Goal: Transaction & Acquisition: Obtain resource

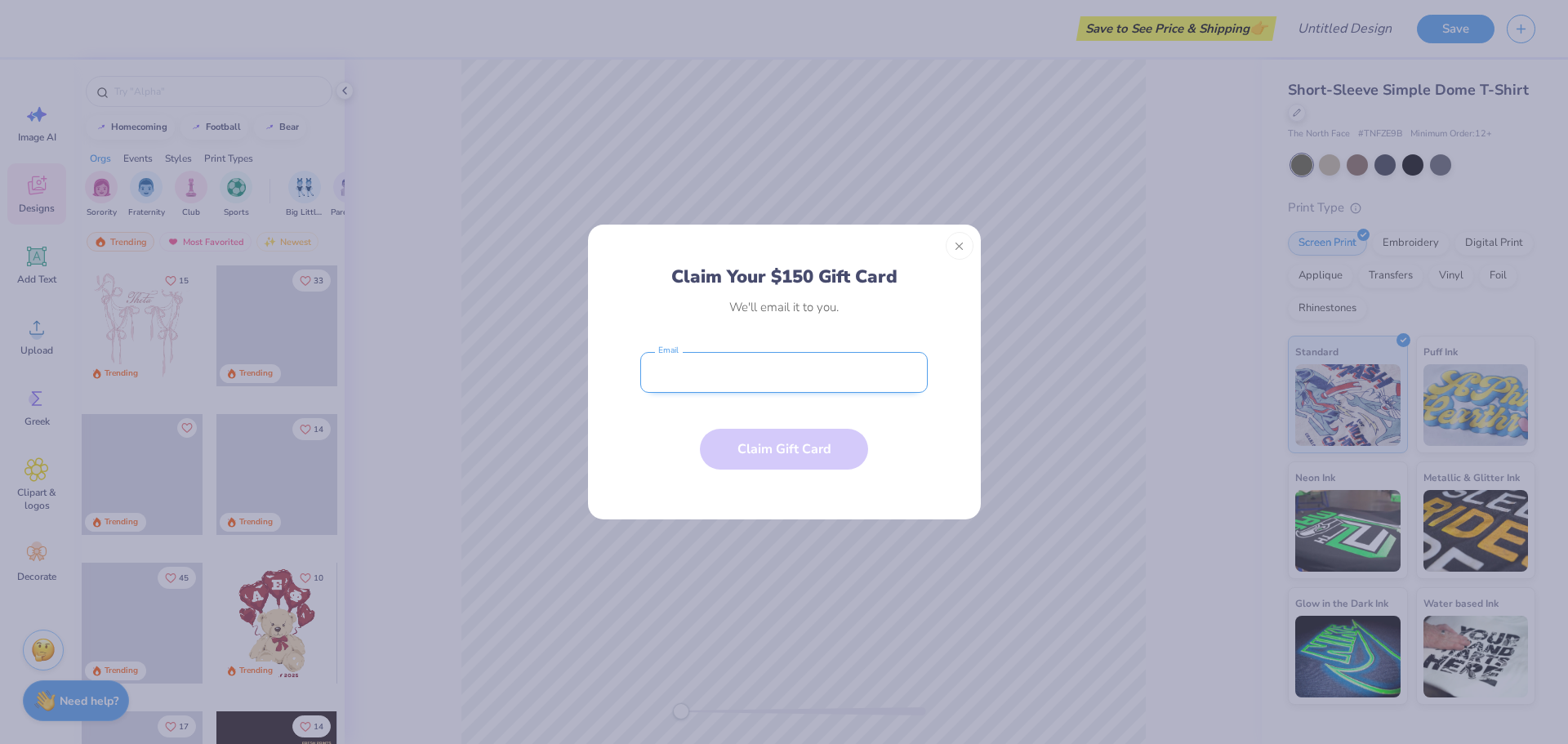
click at [683, 384] on input "email" at bounding box center [784, 372] width 287 height 41
type input "[EMAIL_ADDRESS][DOMAIN_NAME]"
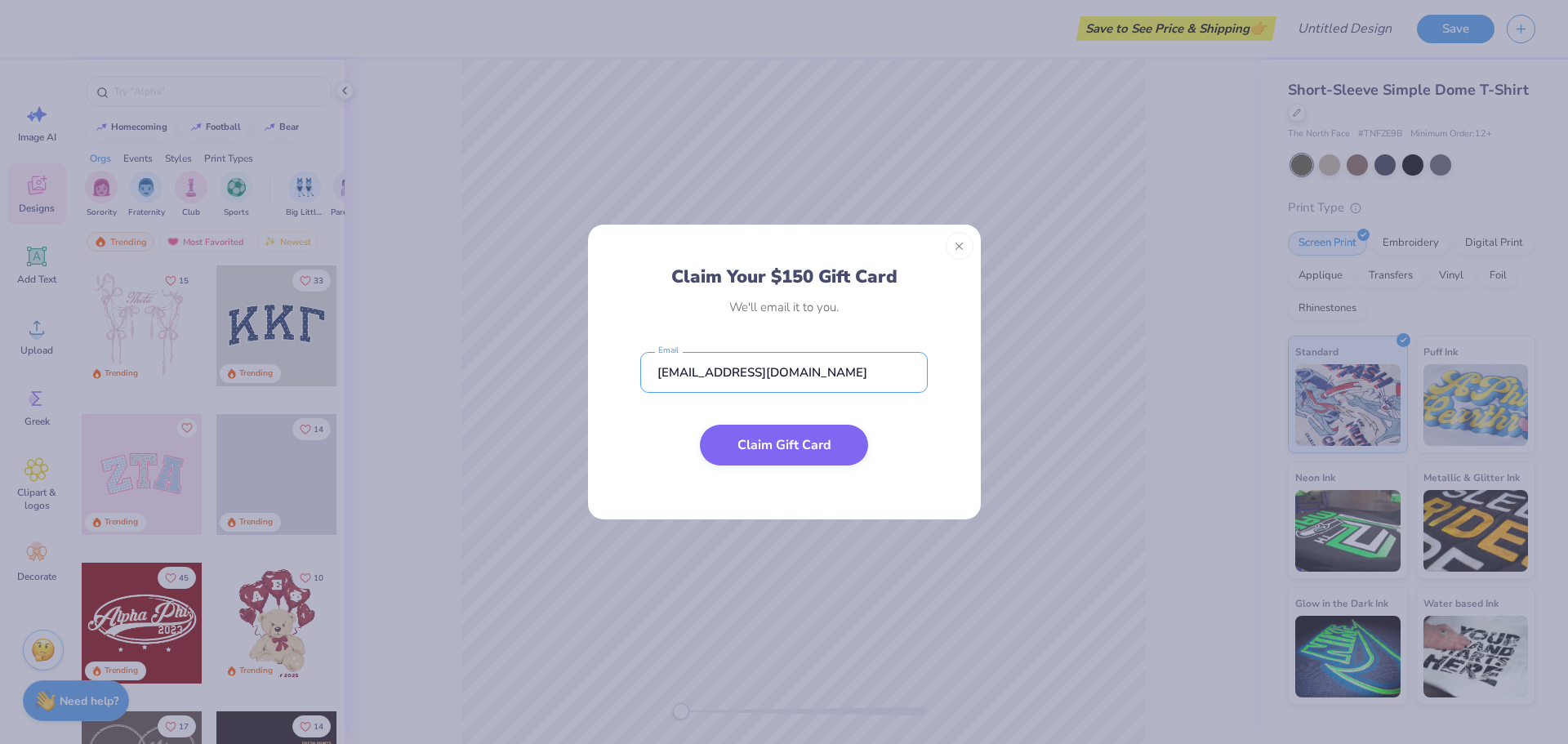
click at [786, 451] on button "Claim Gift Card" at bounding box center [783, 445] width 168 height 41
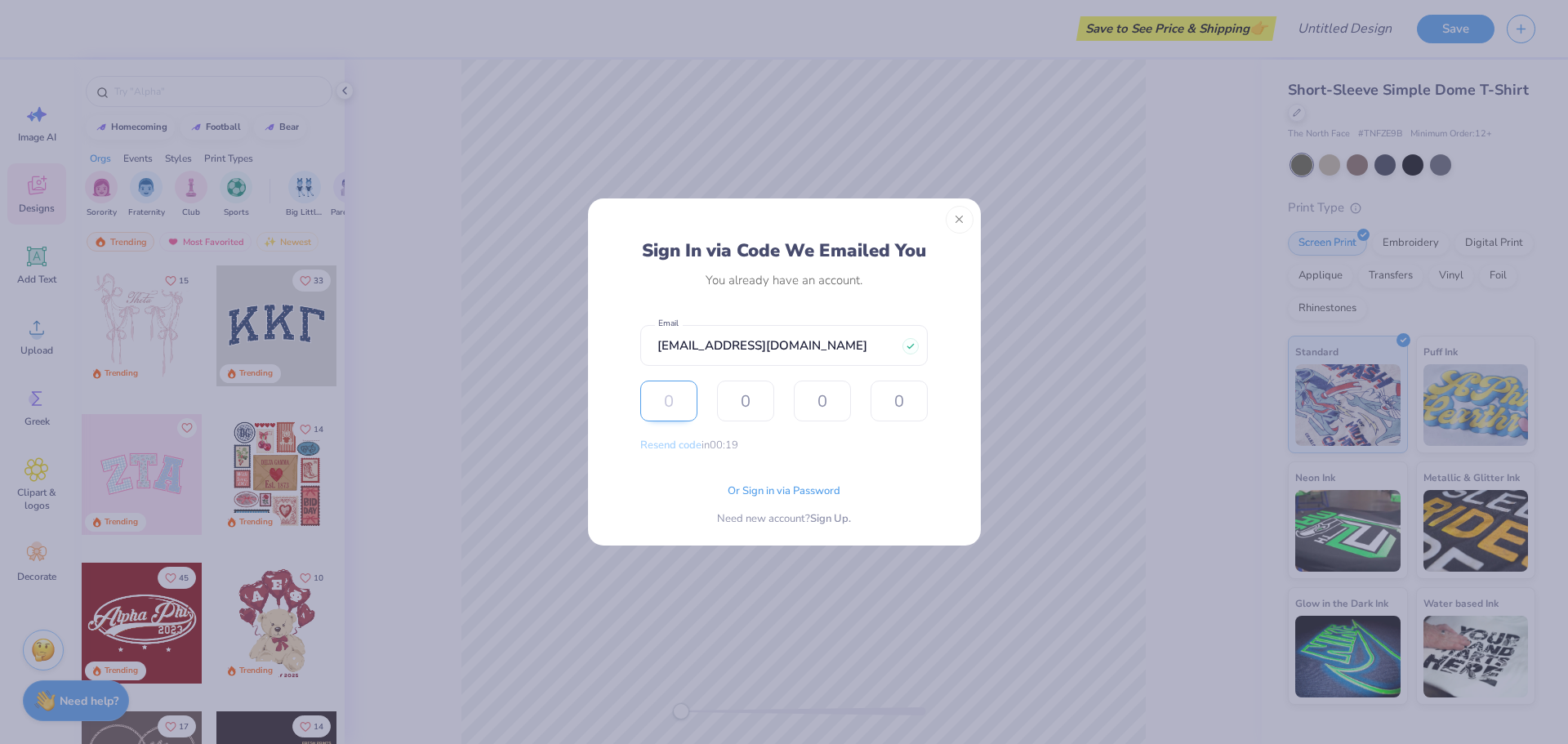
click at [656, 415] on input "text" at bounding box center [669, 401] width 57 height 41
type input "4"
type input "0"
type input "8"
type input "3"
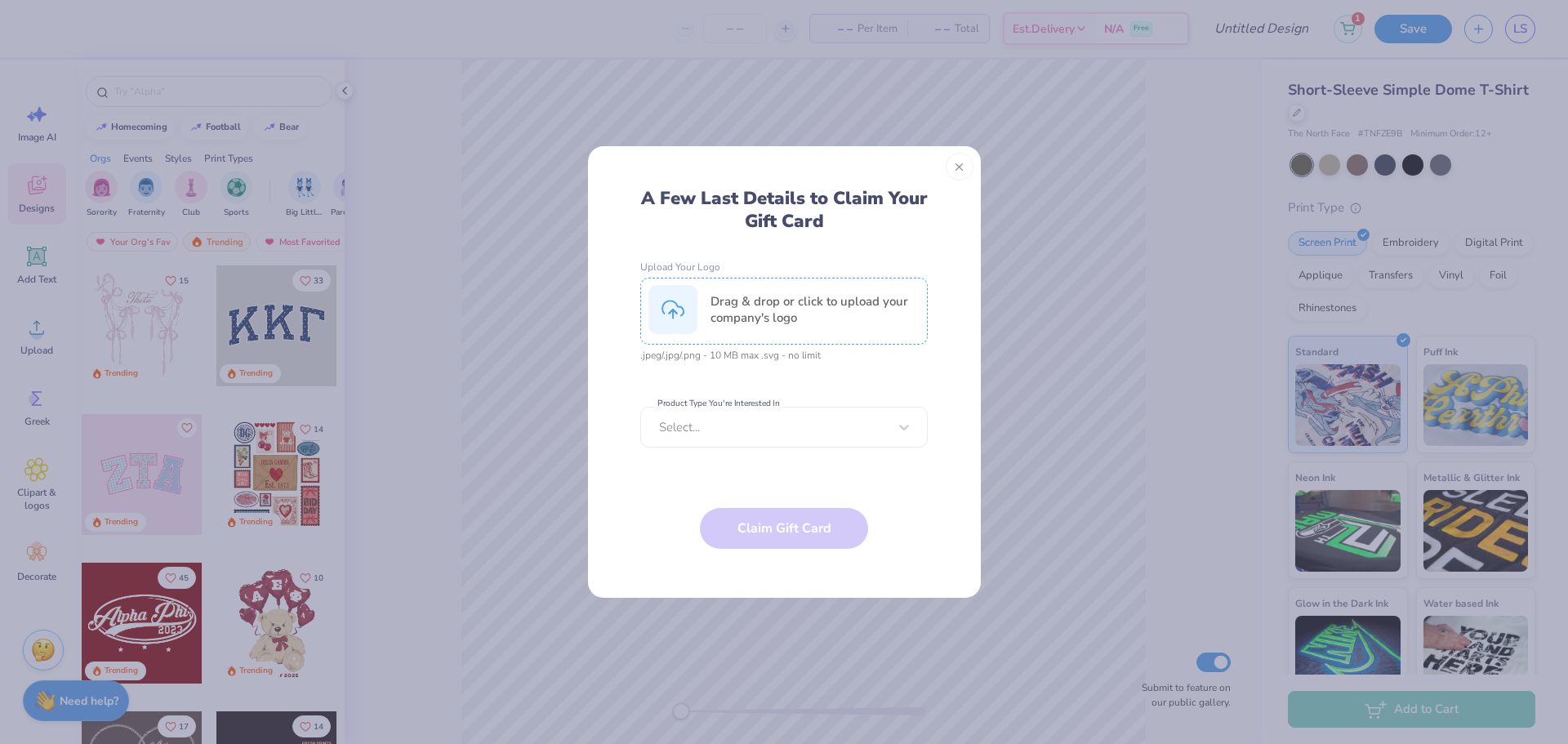
click at [844, 311] on div "Drag & drop or click to upload your company's logo" at bounding box center [815, 309] width 209 height 32
click at [787, 437] on div "Select..." at bounding box center [774, 427] width 232 height 21
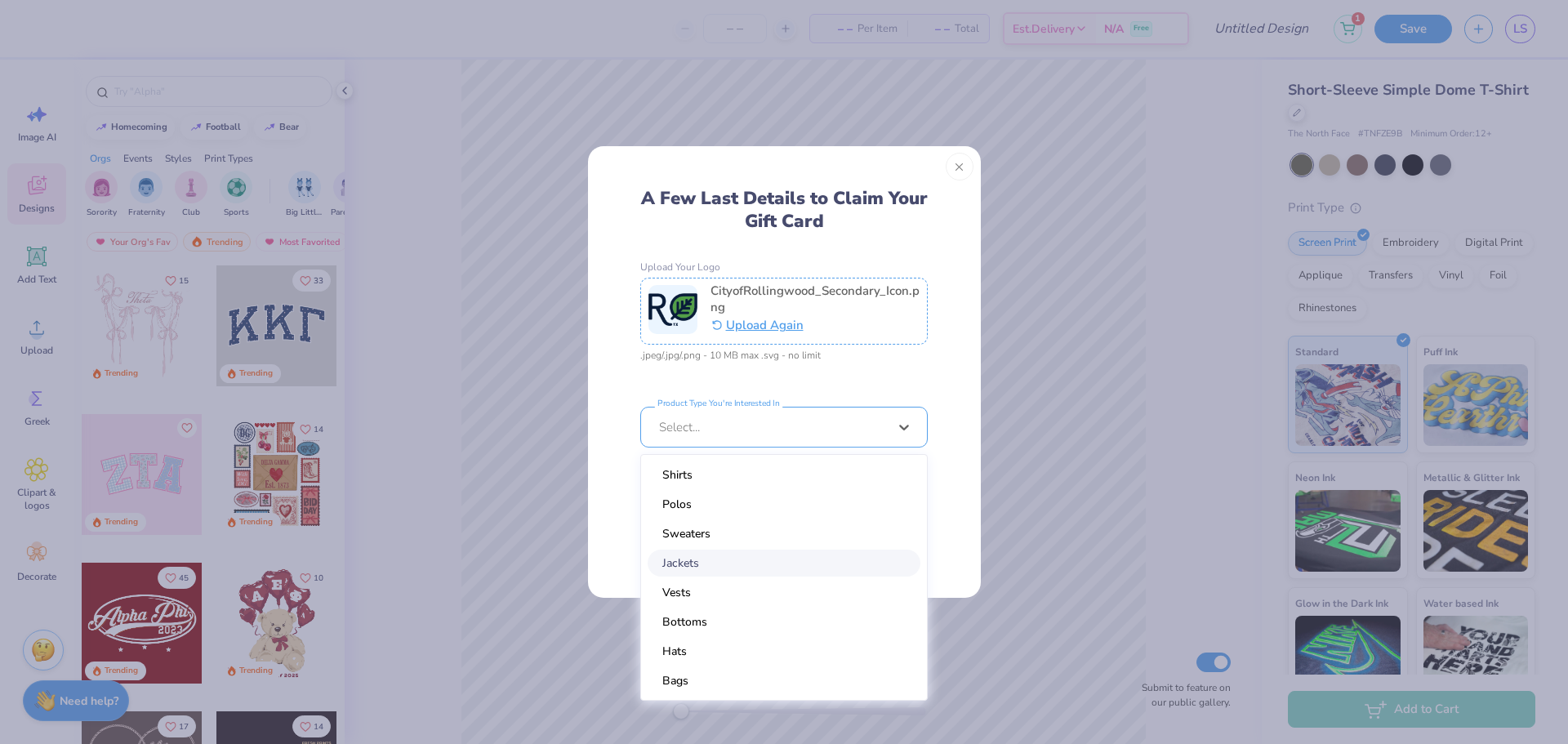
click at [798, 561] on div "Jackets" at bounding box center [784, 563] width 273 height 27
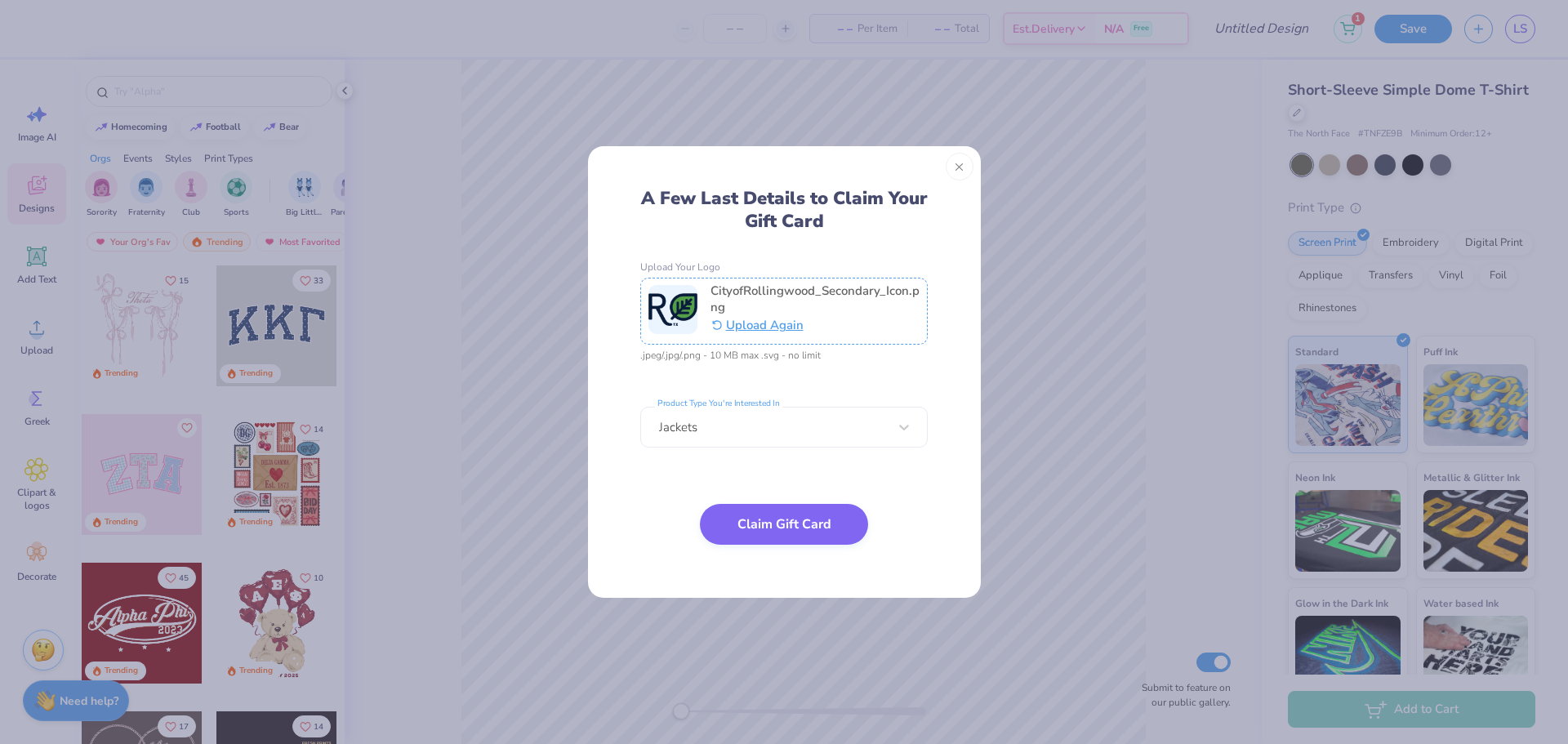
click at [775, 520] on button "Claim Gift Card" at bounding box center [783, 524] width 168 height 41
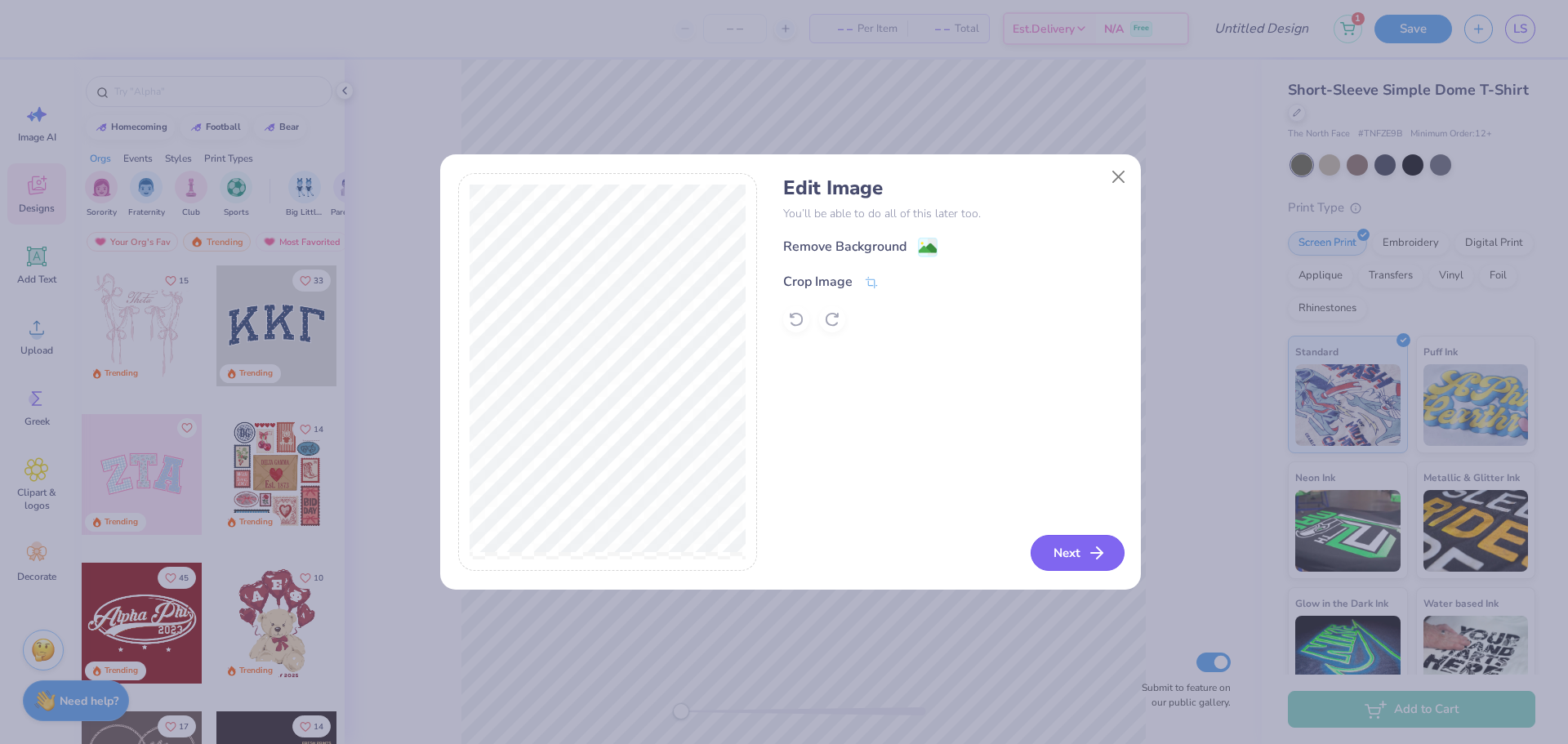
click at [1083, 561] on button "Next" at bounding box center [1078, 553] width 94 height 36
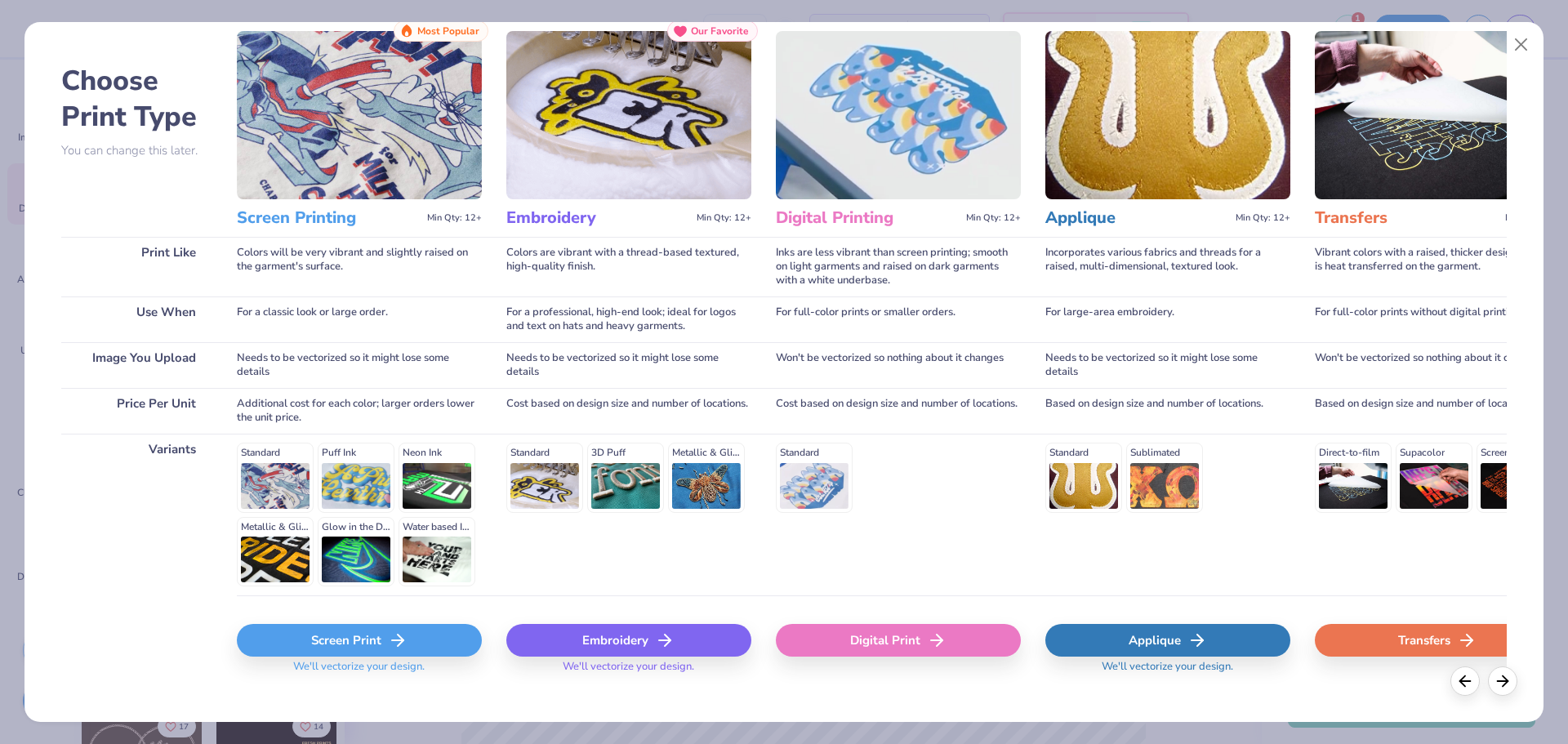
scroll to position [70, 0]
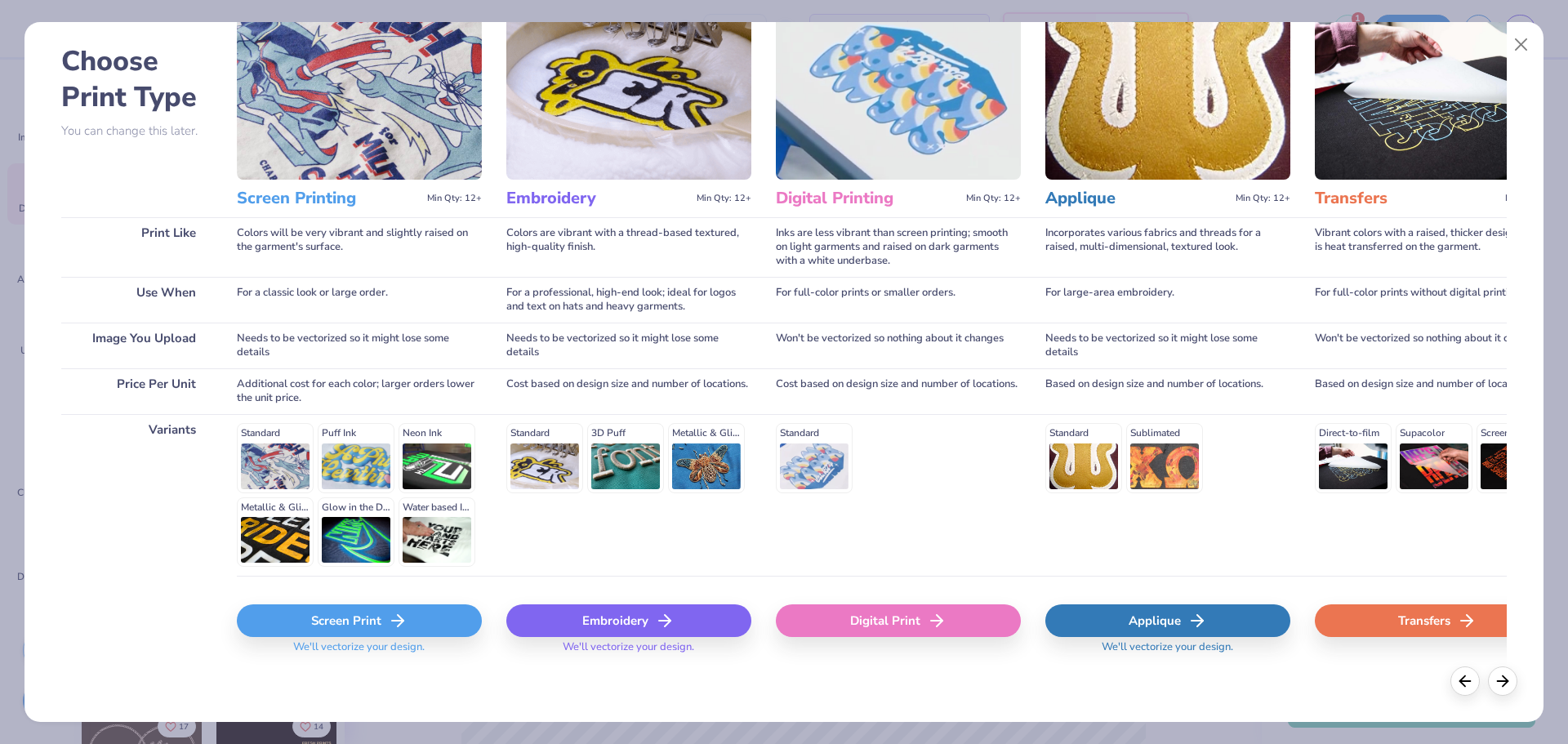
click at [427, 617] on div "Screen Print" at bounding box center [360, 620] width 245 height 32
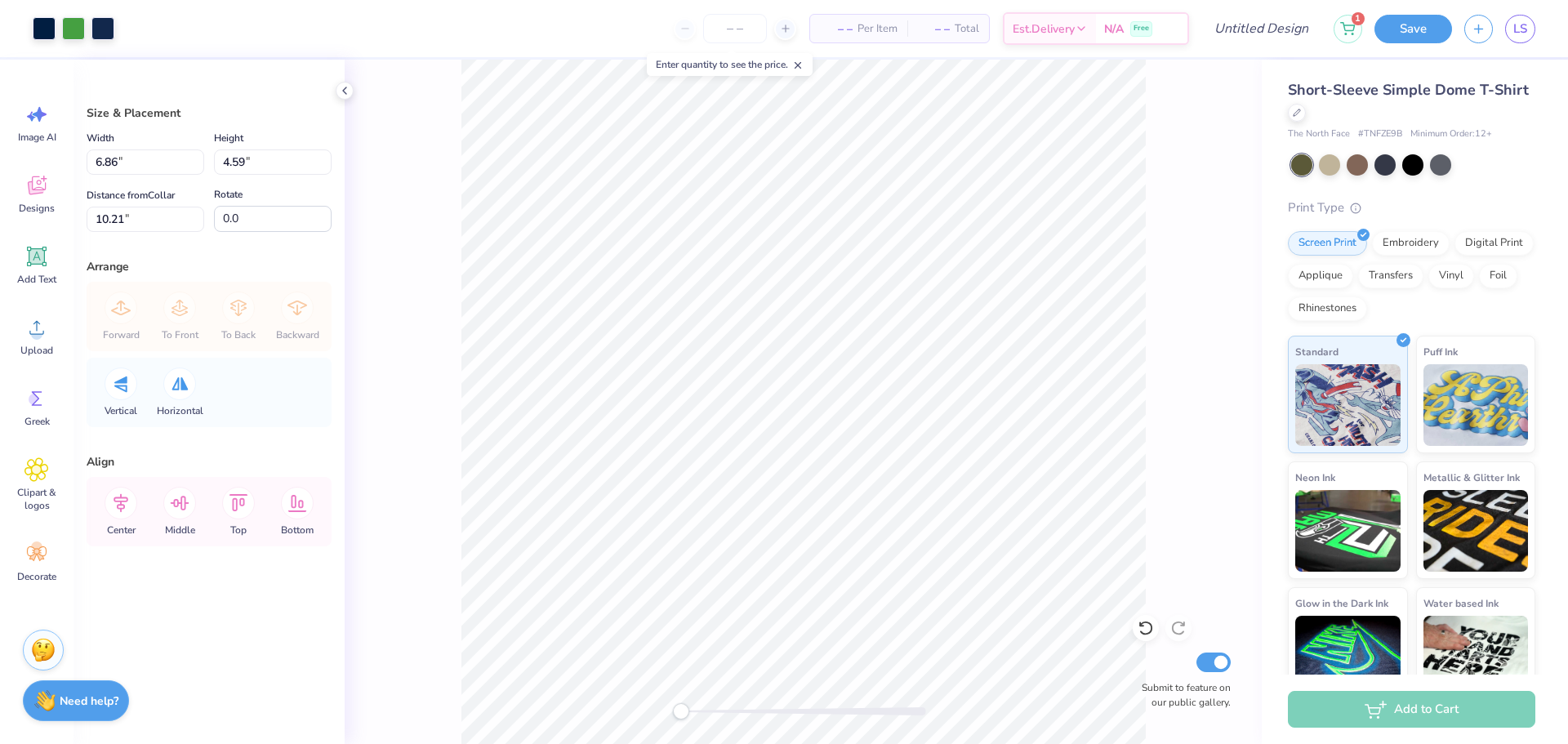
type input "4.25"
type input "2.84"
type input "11.95"
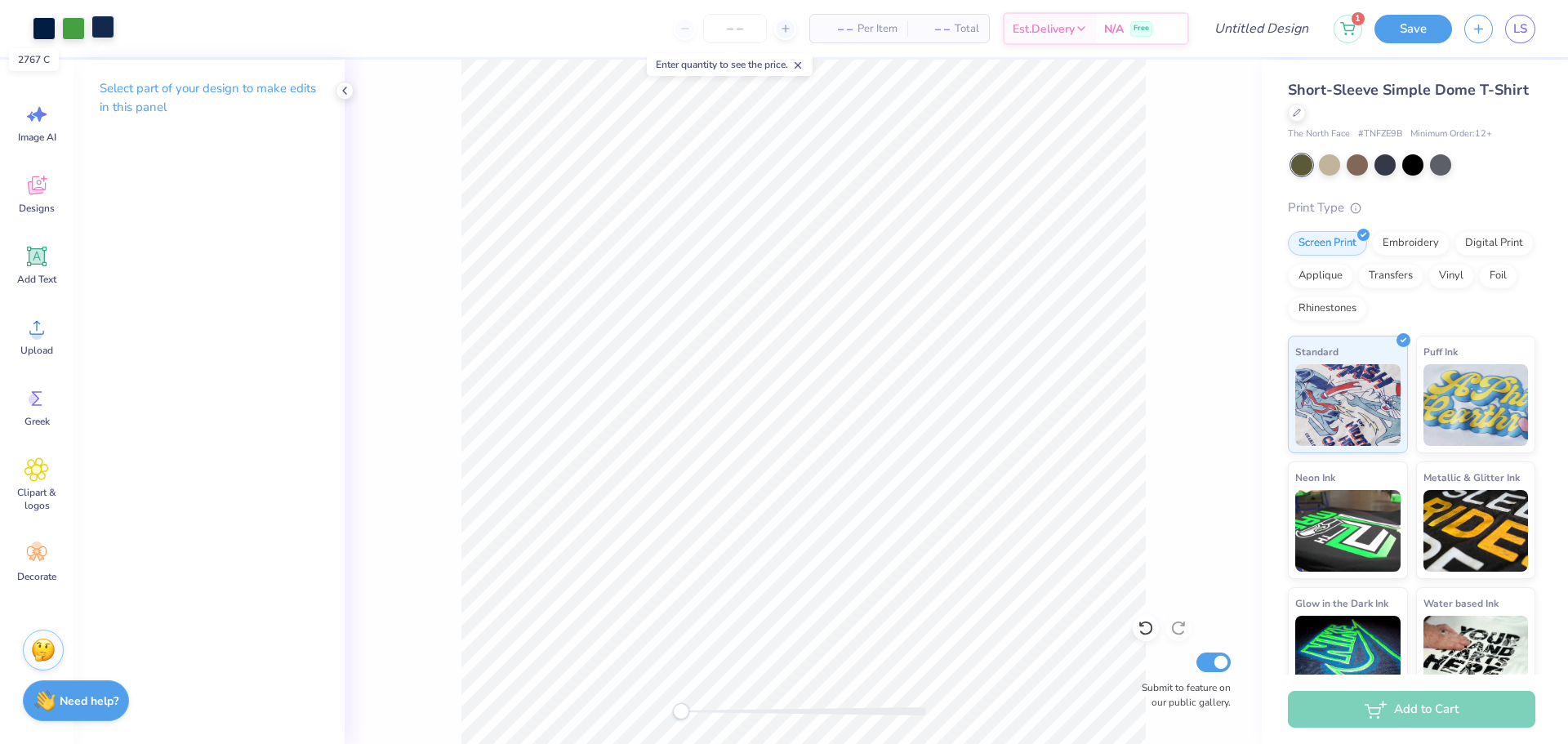
click at [106, 24] on div at bounding box center [102, 26] width 23 height 23
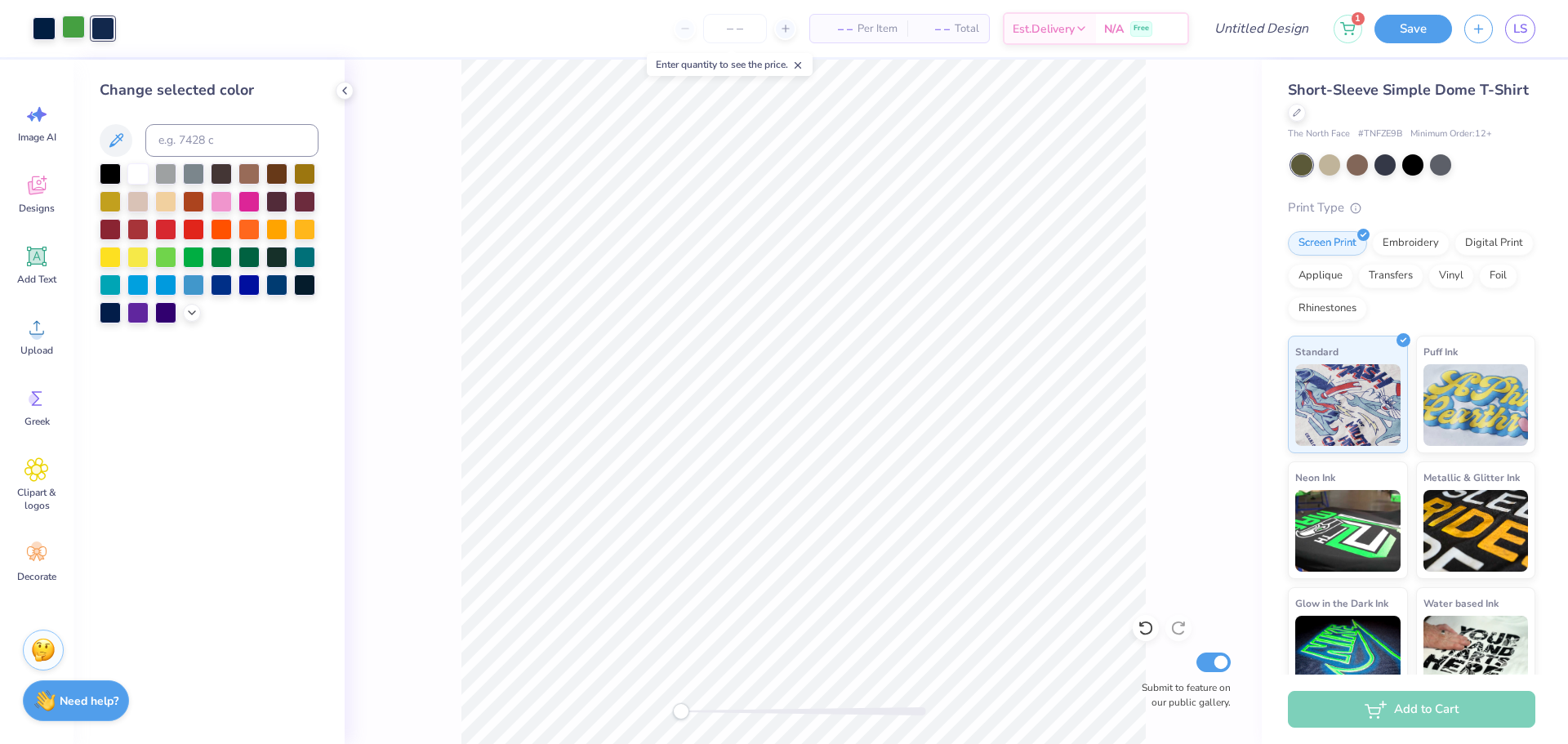
click at [84, 24] on div at bounding box center [73, 26] width 23 height 23
click at [43, 22] on div at bounding box center [43, 26] width 23 height 23
click at [202, 550] on div "Change selected color" at bounding box center [209, 401] width 271 height 684
click at [1301, 113] on icon at bounding box center [1297, 112] width 9 height 9
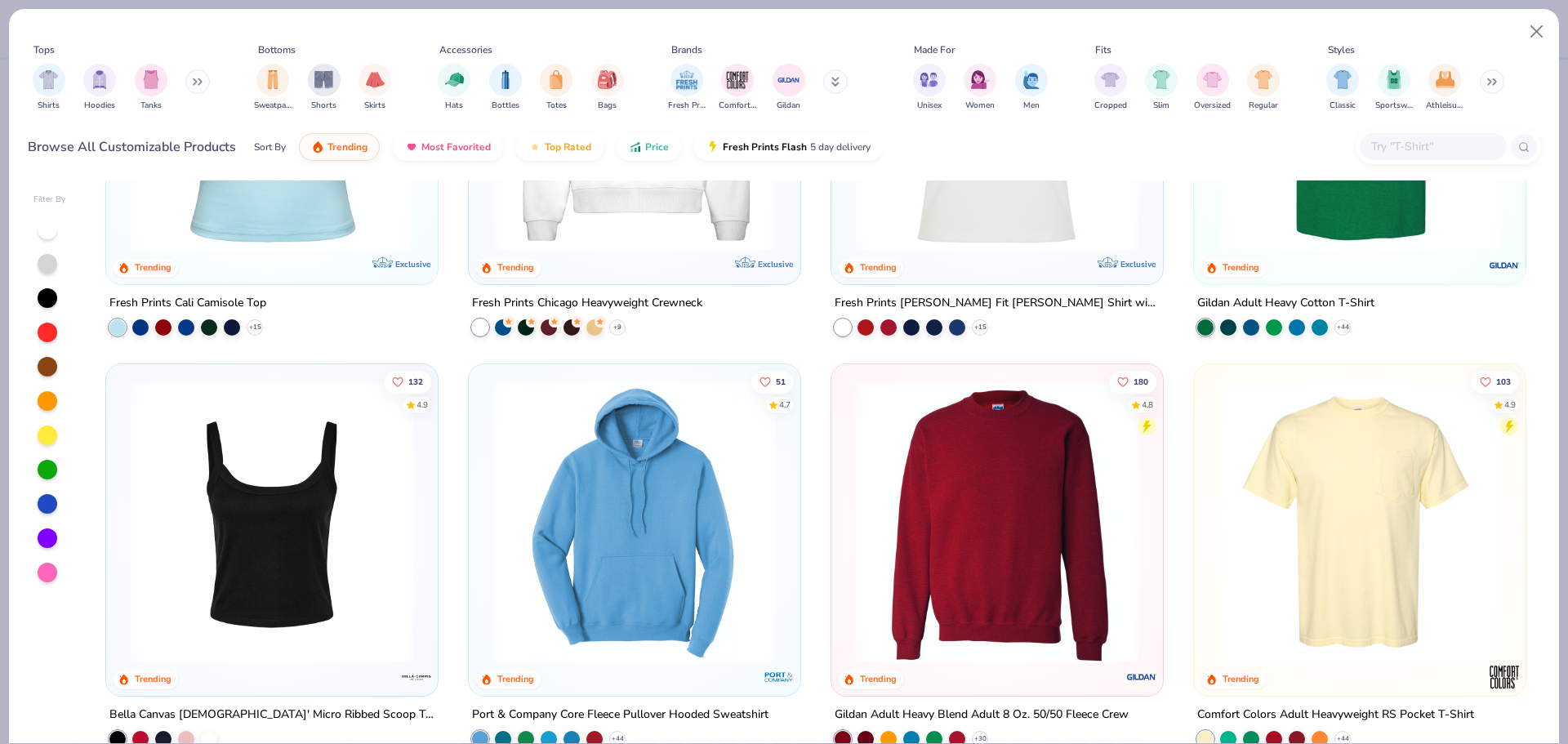
scroll to position [1144, 0]
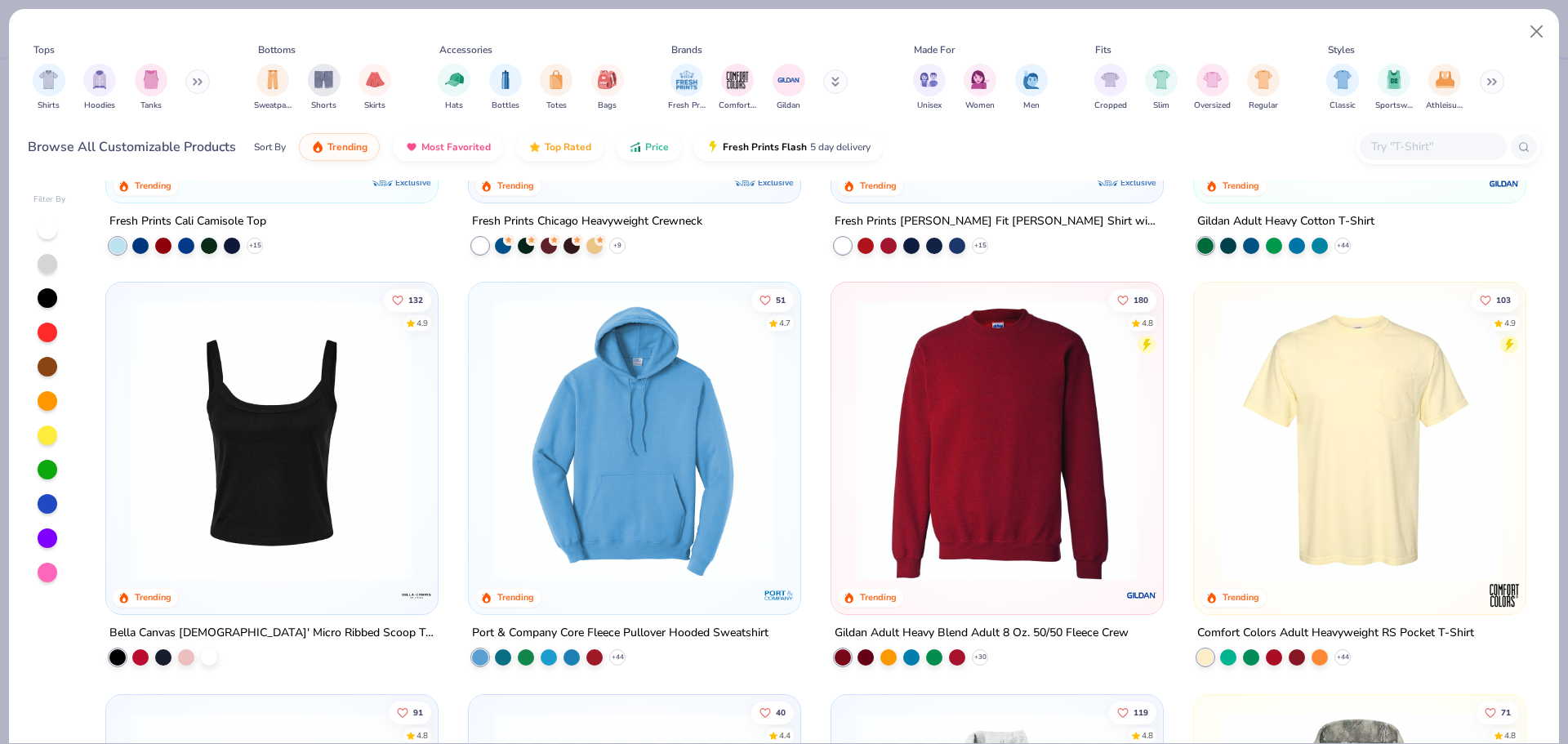
click at [202, 82] on icon at bounding box center [198, 82] width 10 height 9
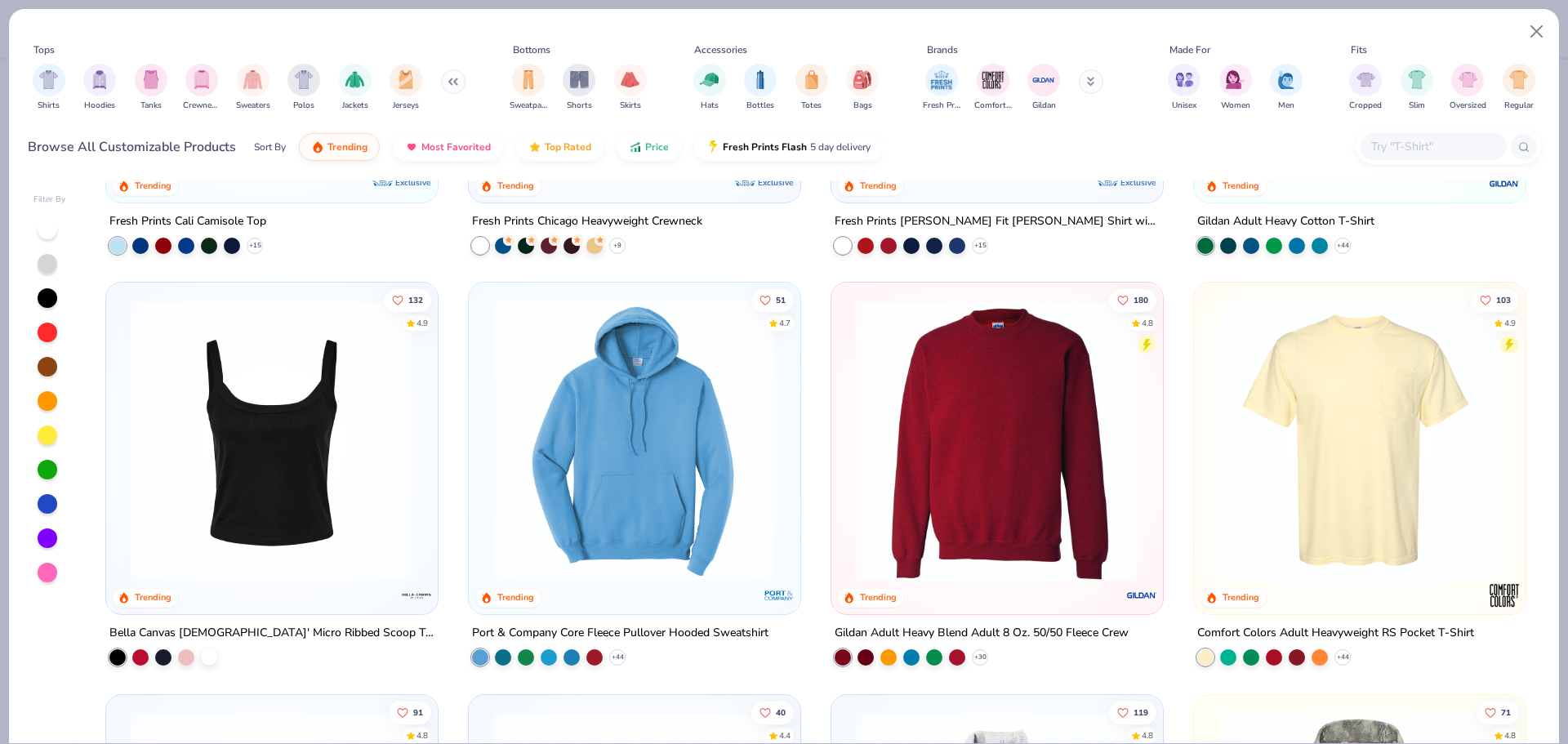
click at [345, 83] on div "filter for Jackets" at bounding box center [355, 80] width 32 height 32
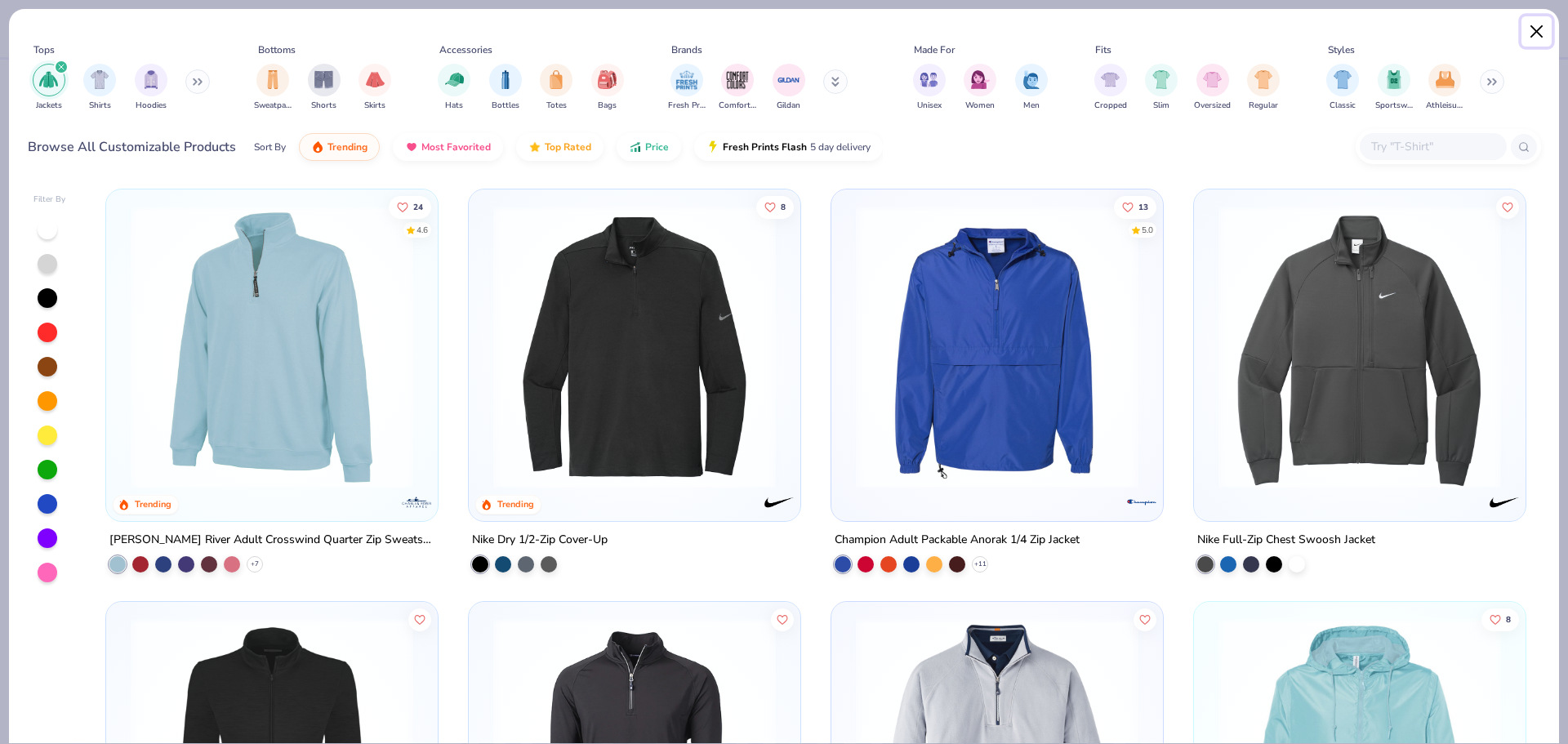
click at [1535, 27] on button "Close" at bounding box center [1537, 32] width 31 height 31
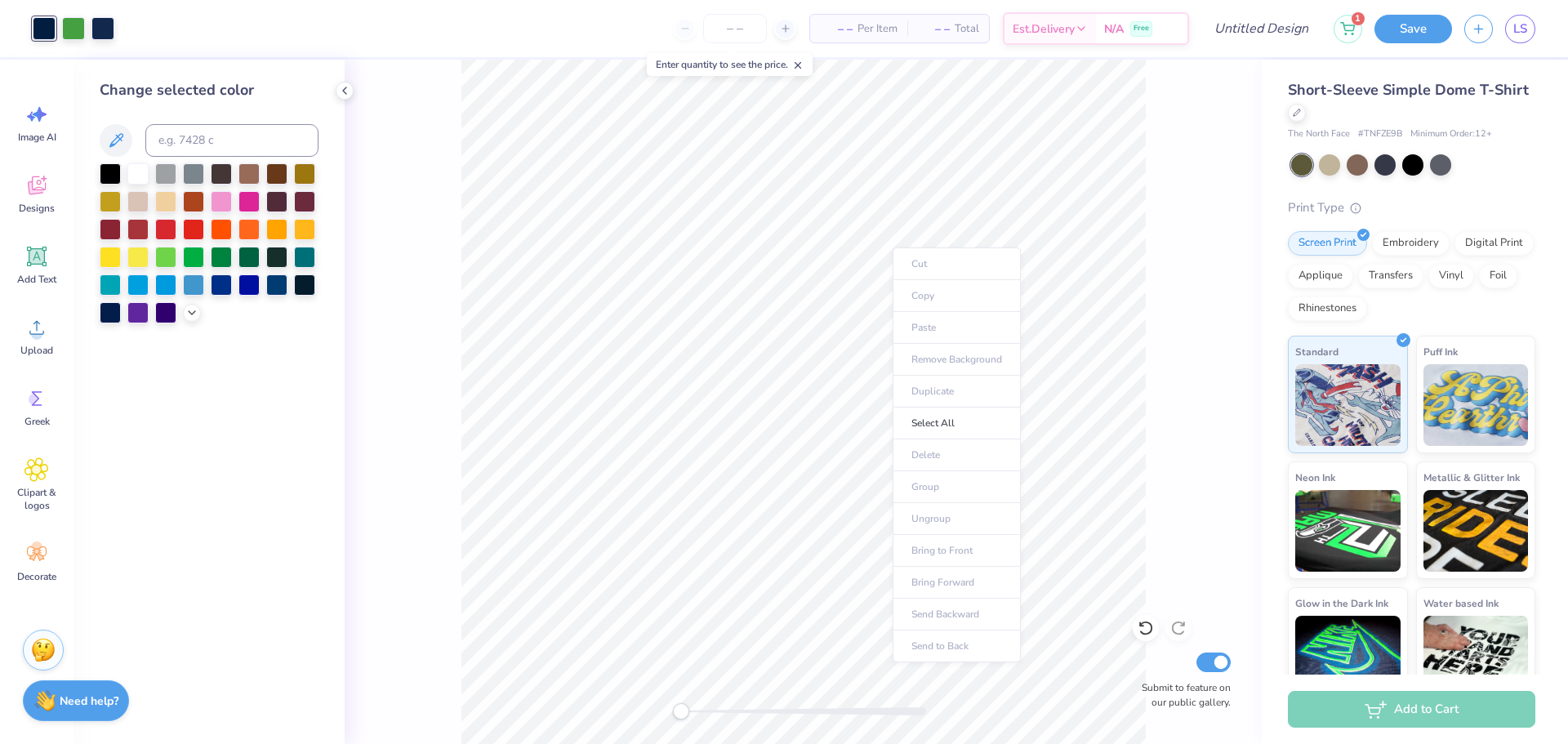
click at [1211, 151] on div "Submit to feature on our public gallery." at bounding box center [804, 401] width 917 height 684
click at [1306, 115] on div at bounding box center [1297, 111] width 18 height 18
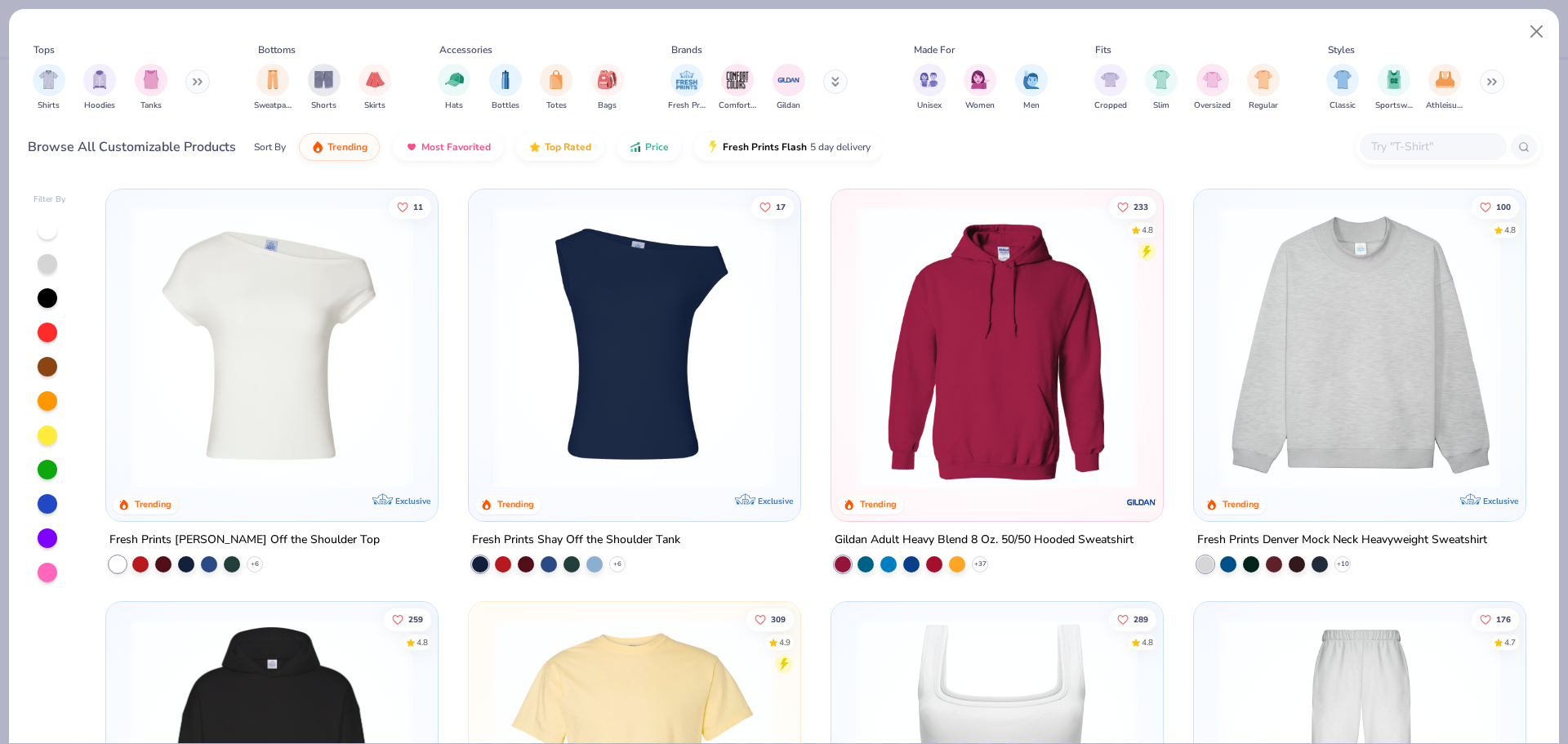
click at [191, 90] on div "Shirts Hoodies Tanks" at bounding box center [122, 87] width 187 height 61
click at [202, 87] on button at bounding box center [198, 81] width 25 height 25
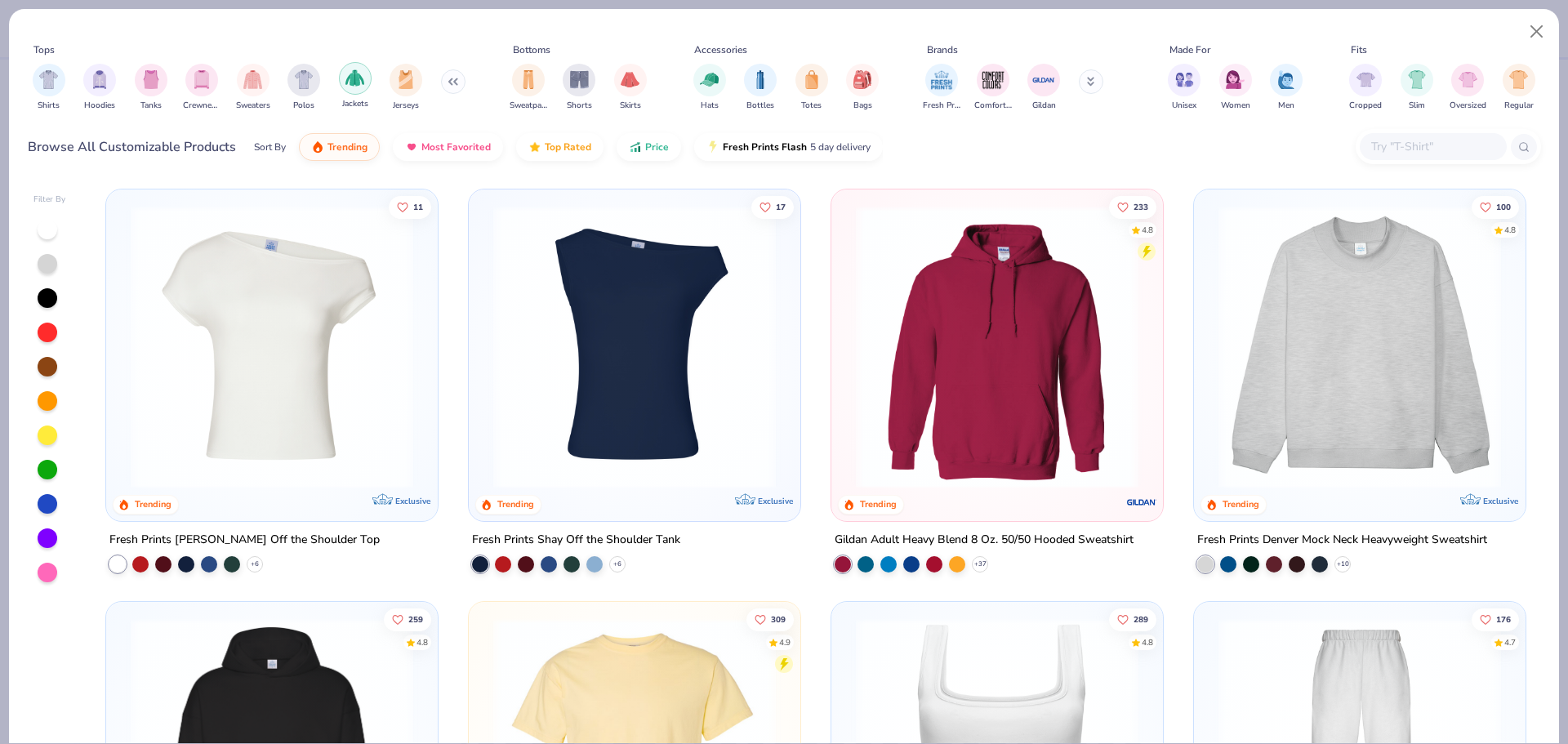
click at [365, 81] on div "filter for Jackets" at bounding box center [355, 78] width 32 height 32
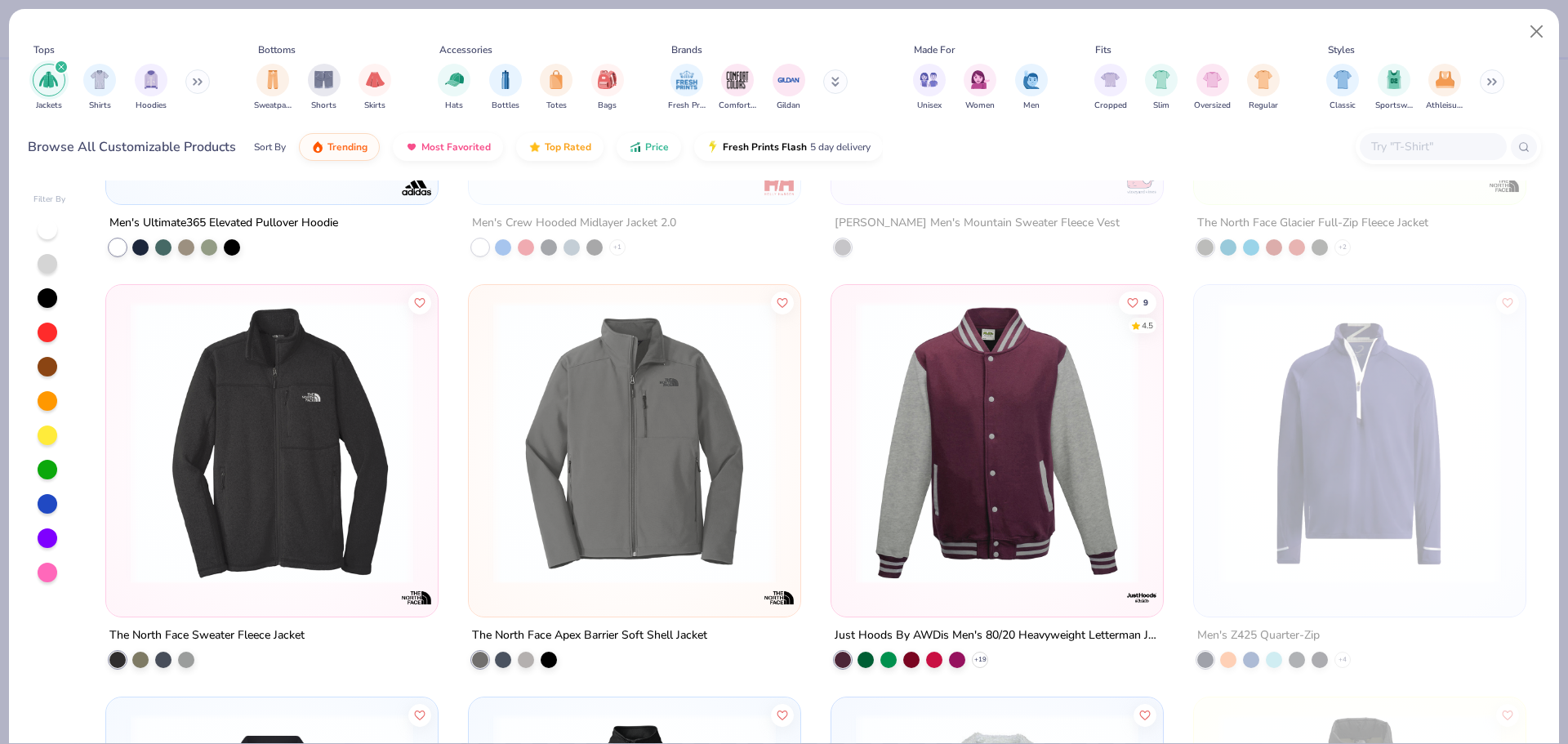
scroll to position [1552, 0]
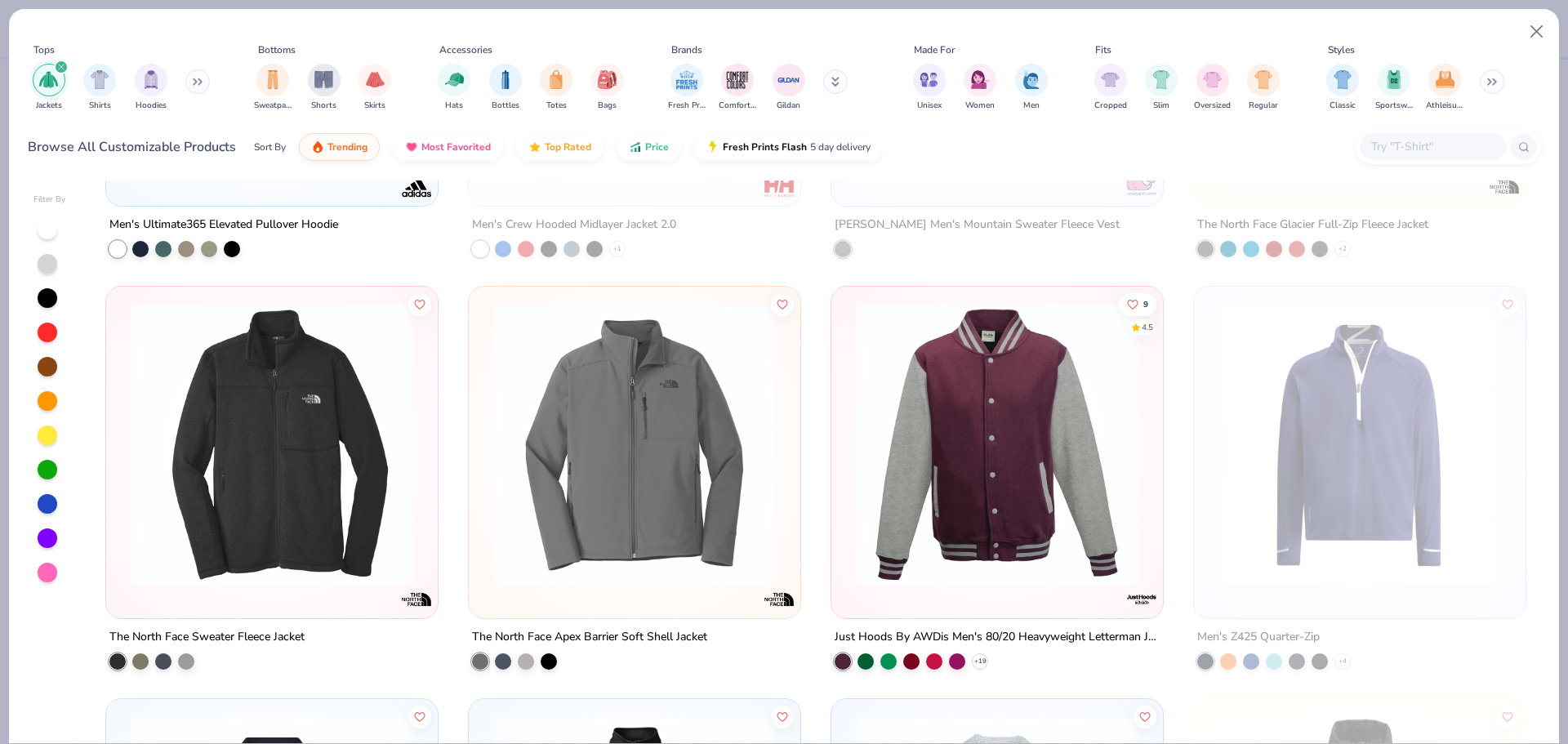
click at [297, 384] on img at bounding box center [272, 445] width 299 height 283
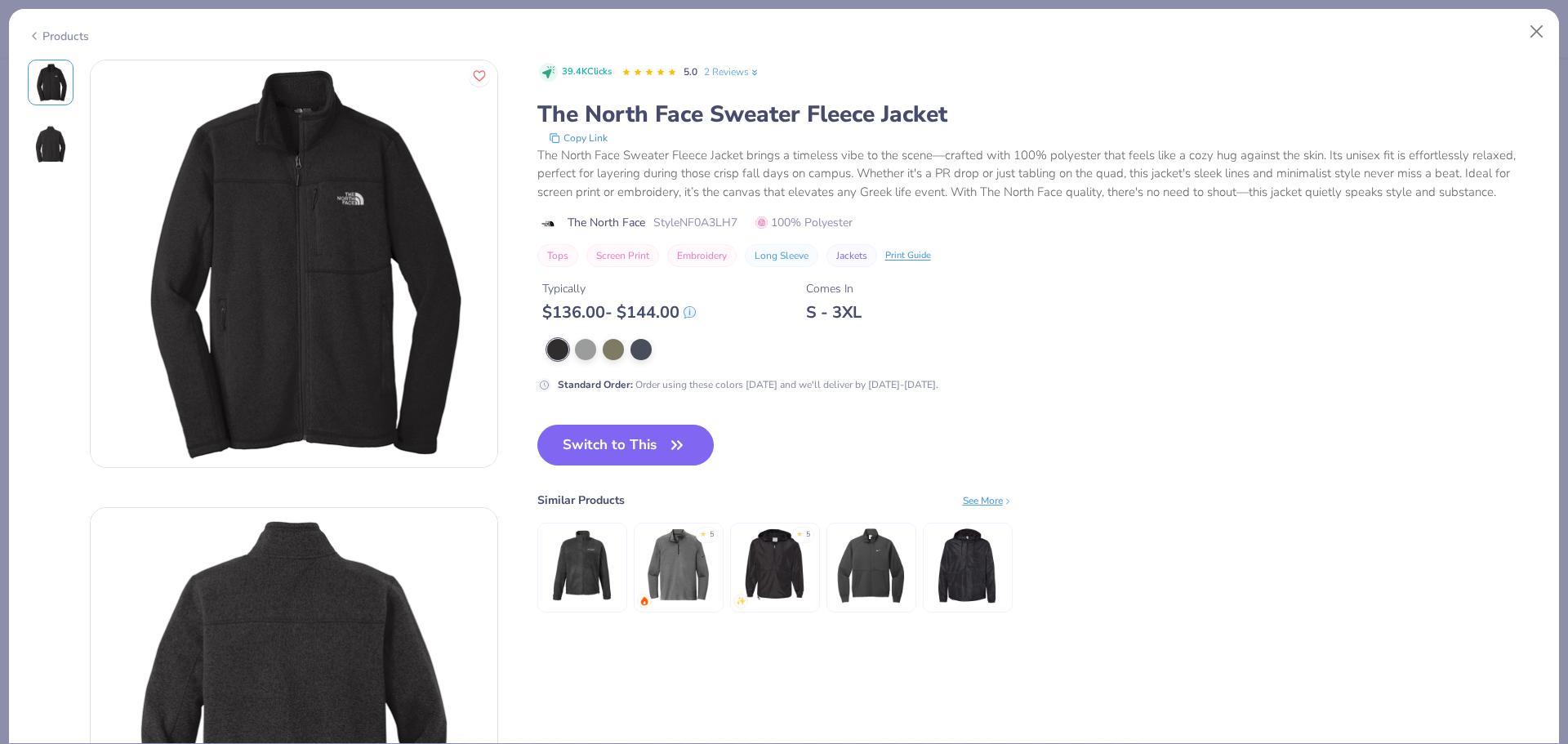
click at [55, 34] on div "Products" at bounding box center [59, 37] width 61 height 17
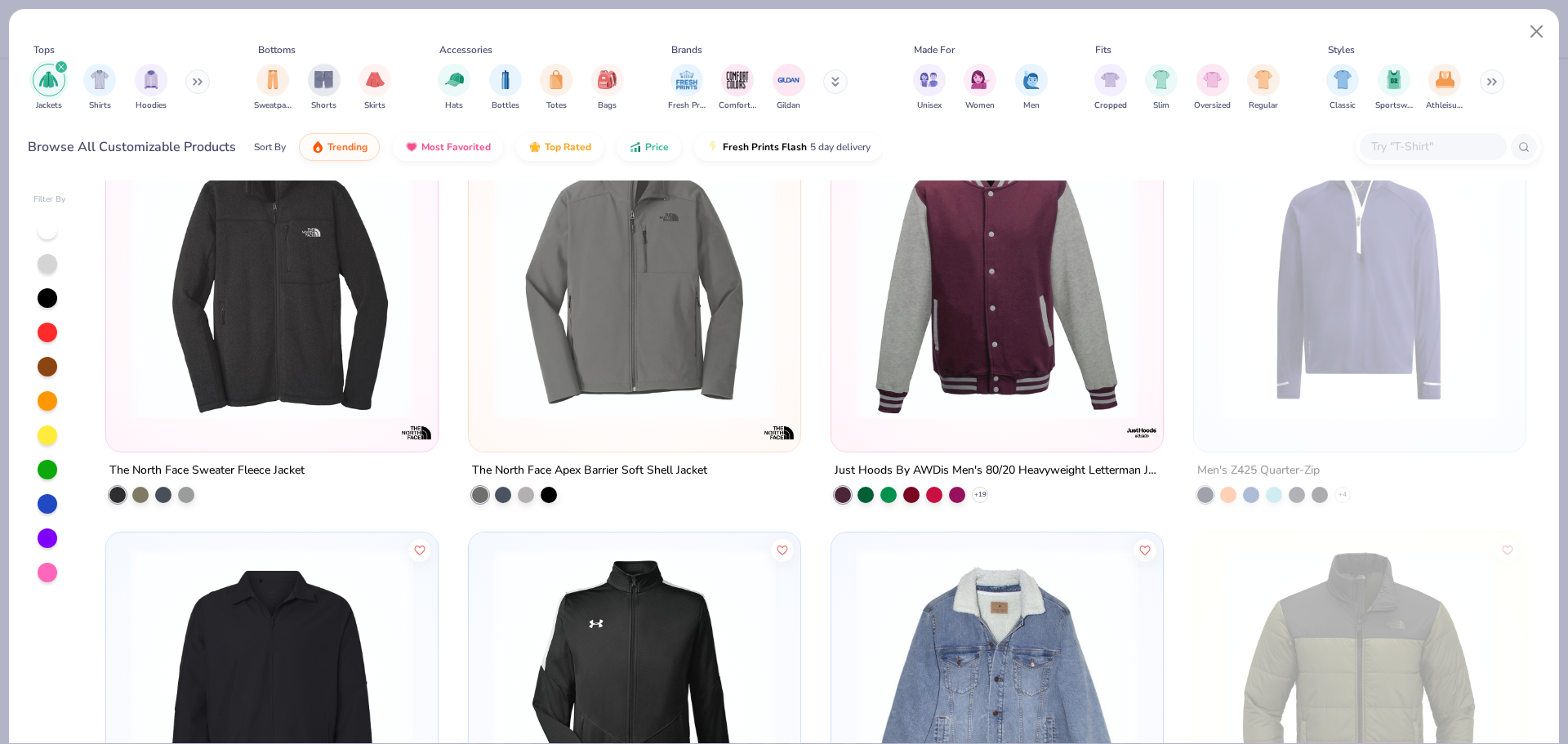
scroll to position [1716, 0]
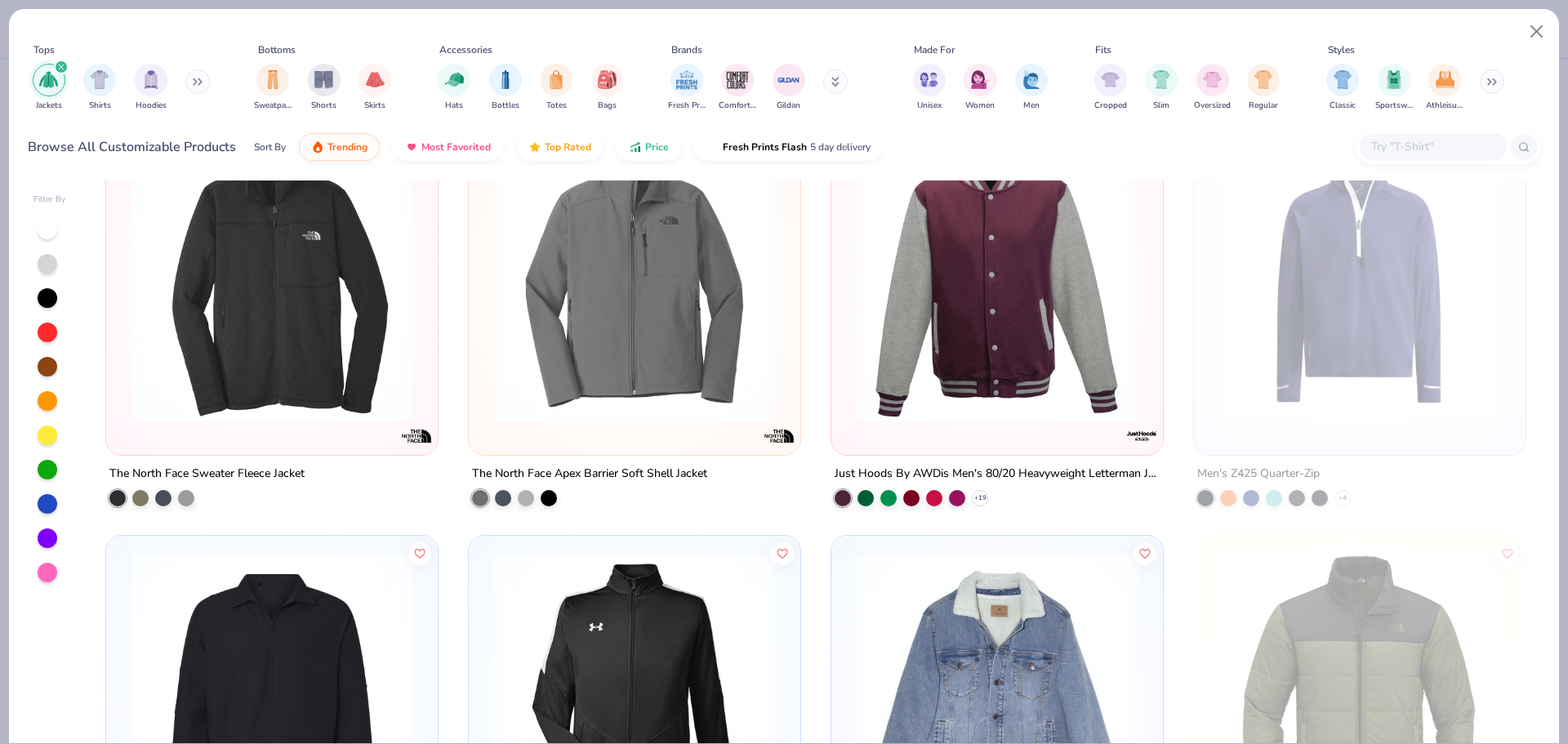
click at [643, 319] on div "Men's Ultimate365 Elevated Pullover Hoodie Men's Crew Hooded Midlayer Jacket 2.…" at bounding box center [816, 462] width 1450 height 562
click at [674, 350] on img at bounding box center [634, 281] width 299 height 283
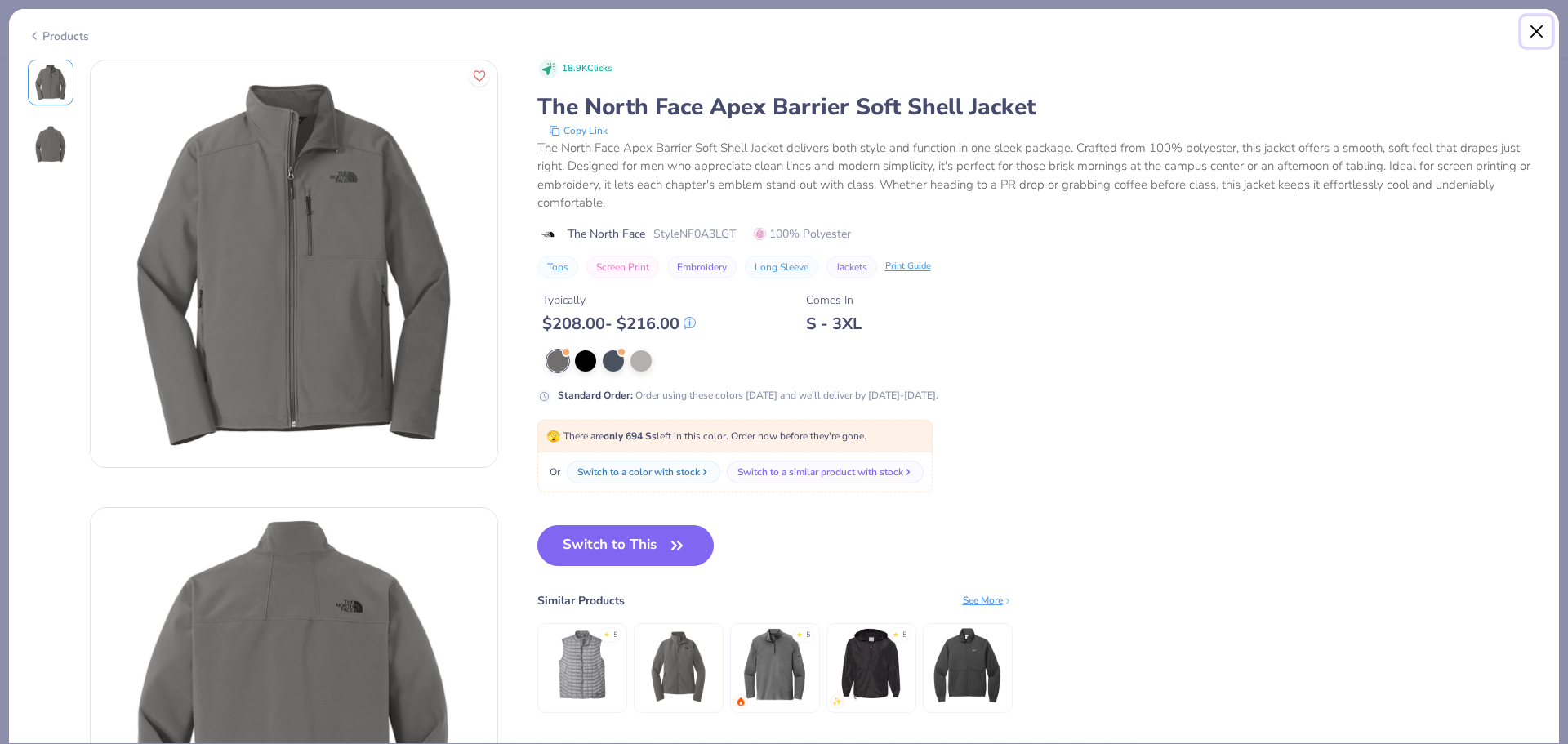
click at [1543, 30] on button "Close" at bounding box center [1537, 32] width 31 height 31
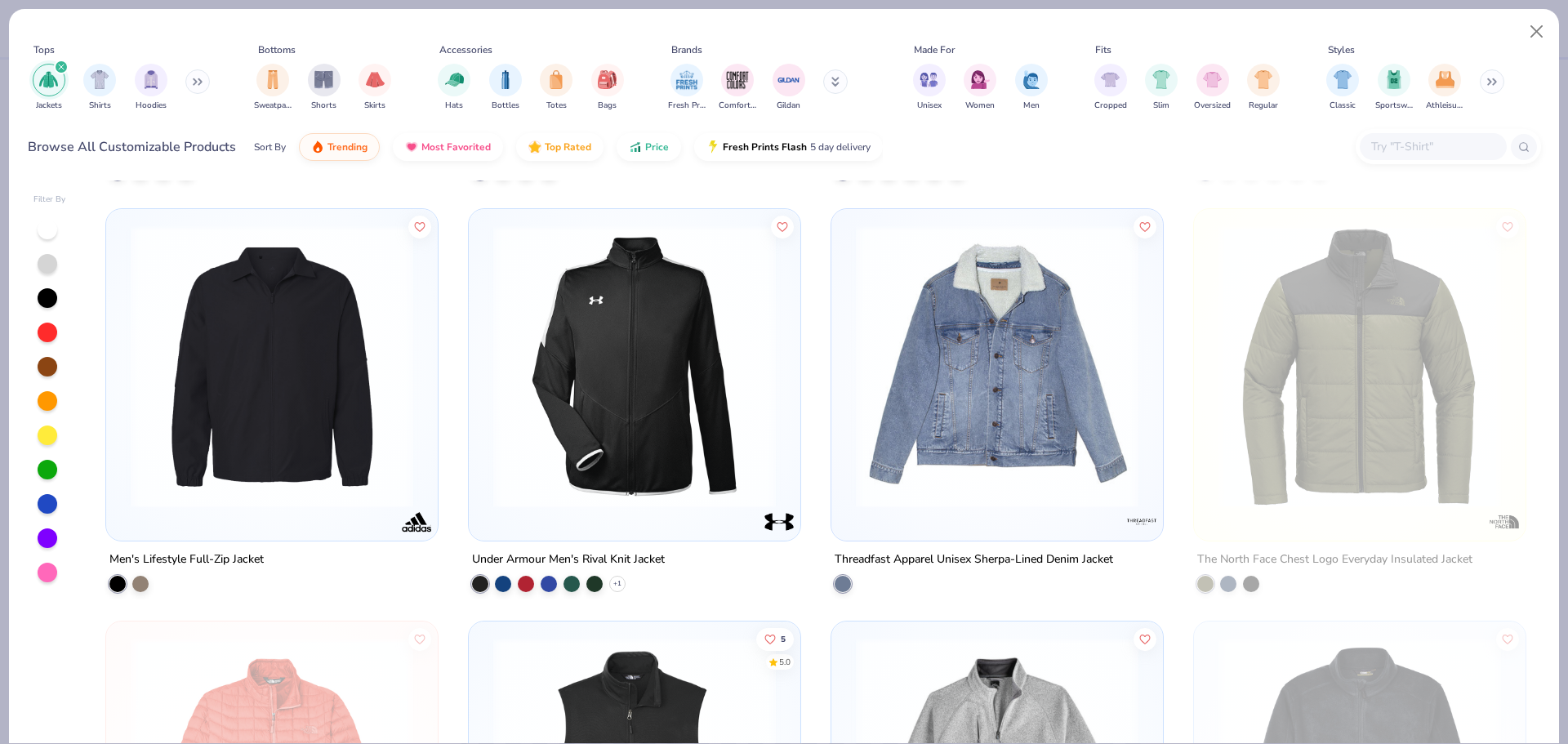
scroll to position [1552, 0]
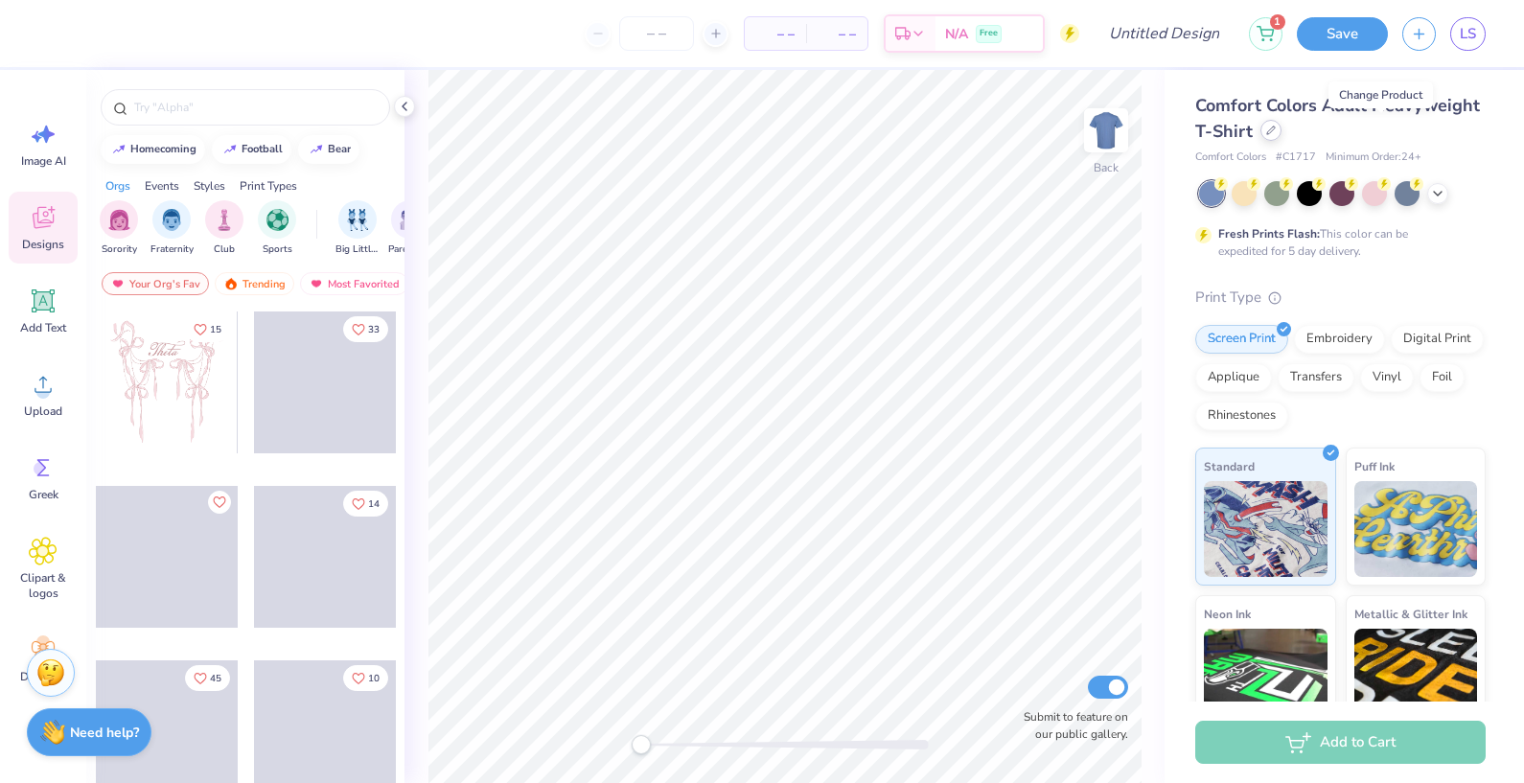
click at [1282, 136] on div at bounding box center [1271, 130] width 21 height 21
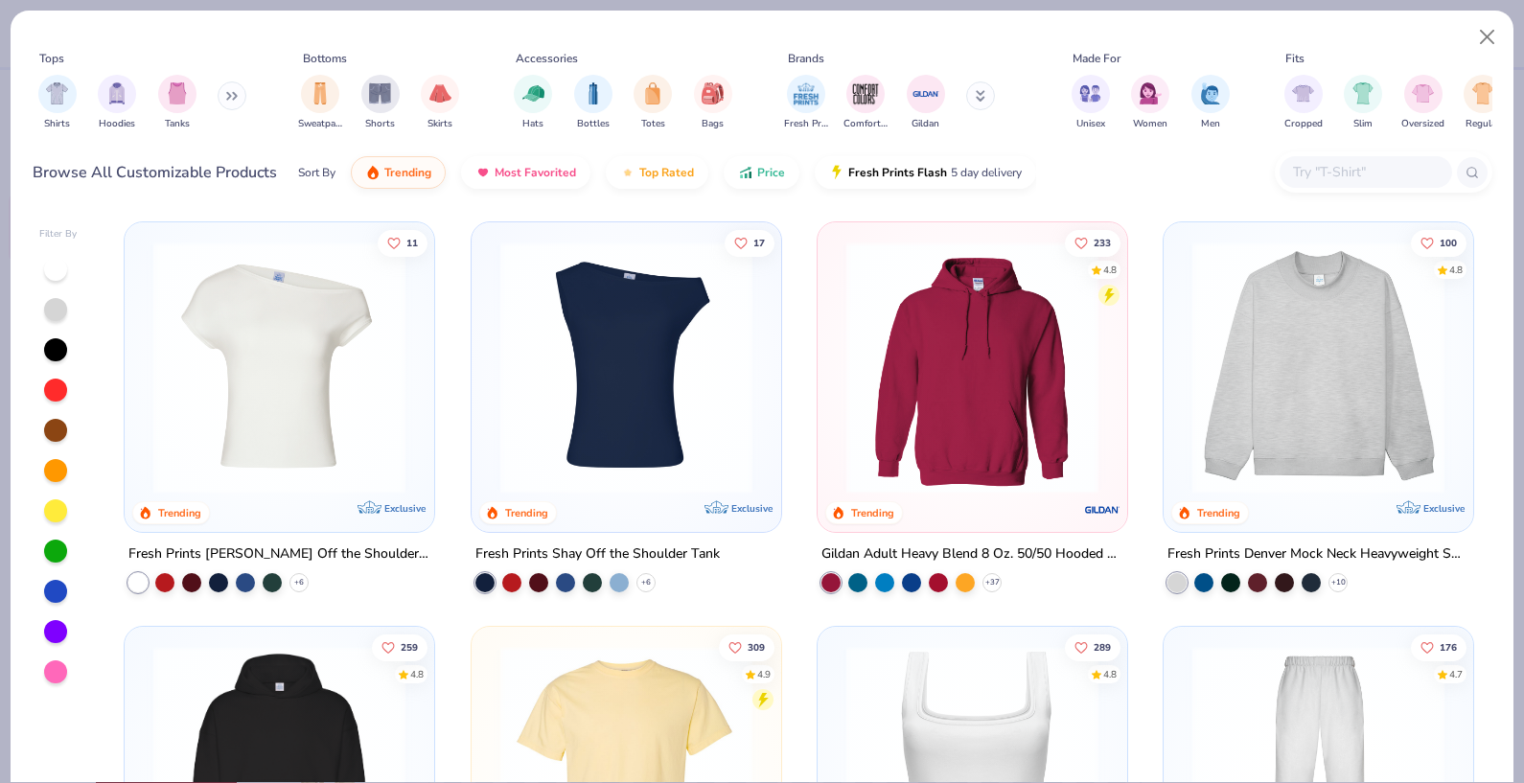
click at [236, 96] on icon at bounding box center [232, 96] width 12 height 10
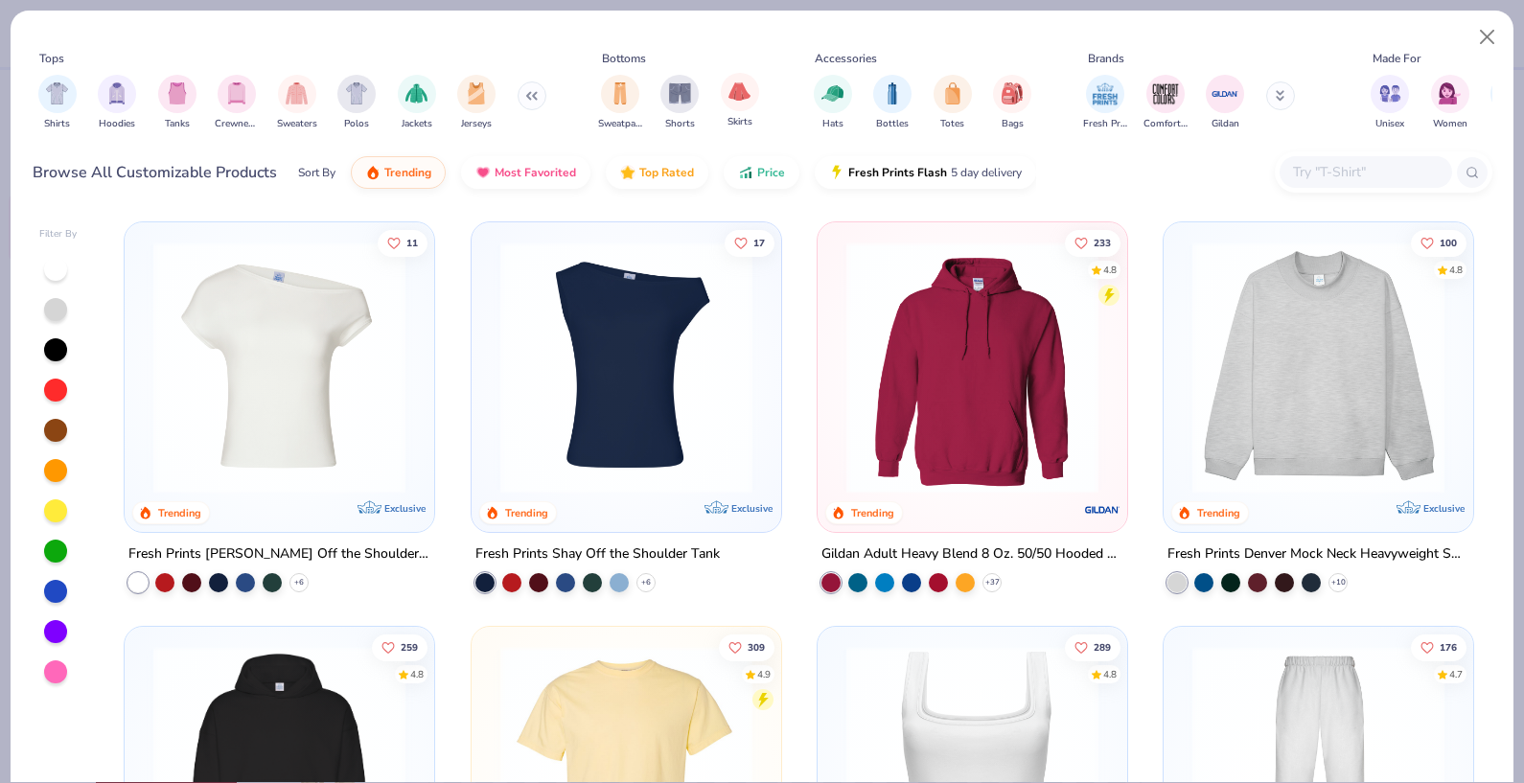
click at [421, 107] on div "filter for Jackets" at bounding box center [417, 94] width 38 height 38
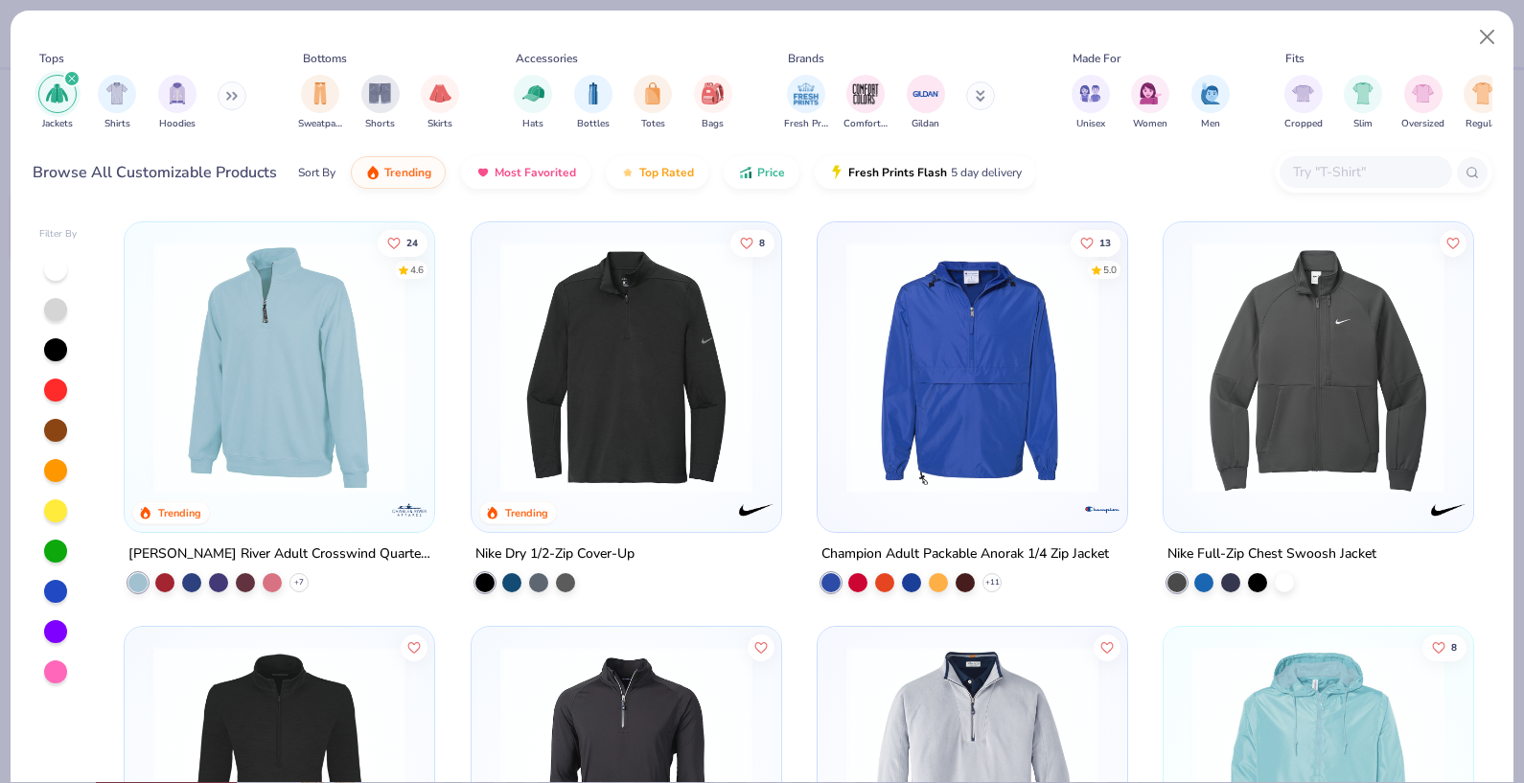
click at [1306, 172] on input "text" at bounding box center [1365, 172] width 148 height 22
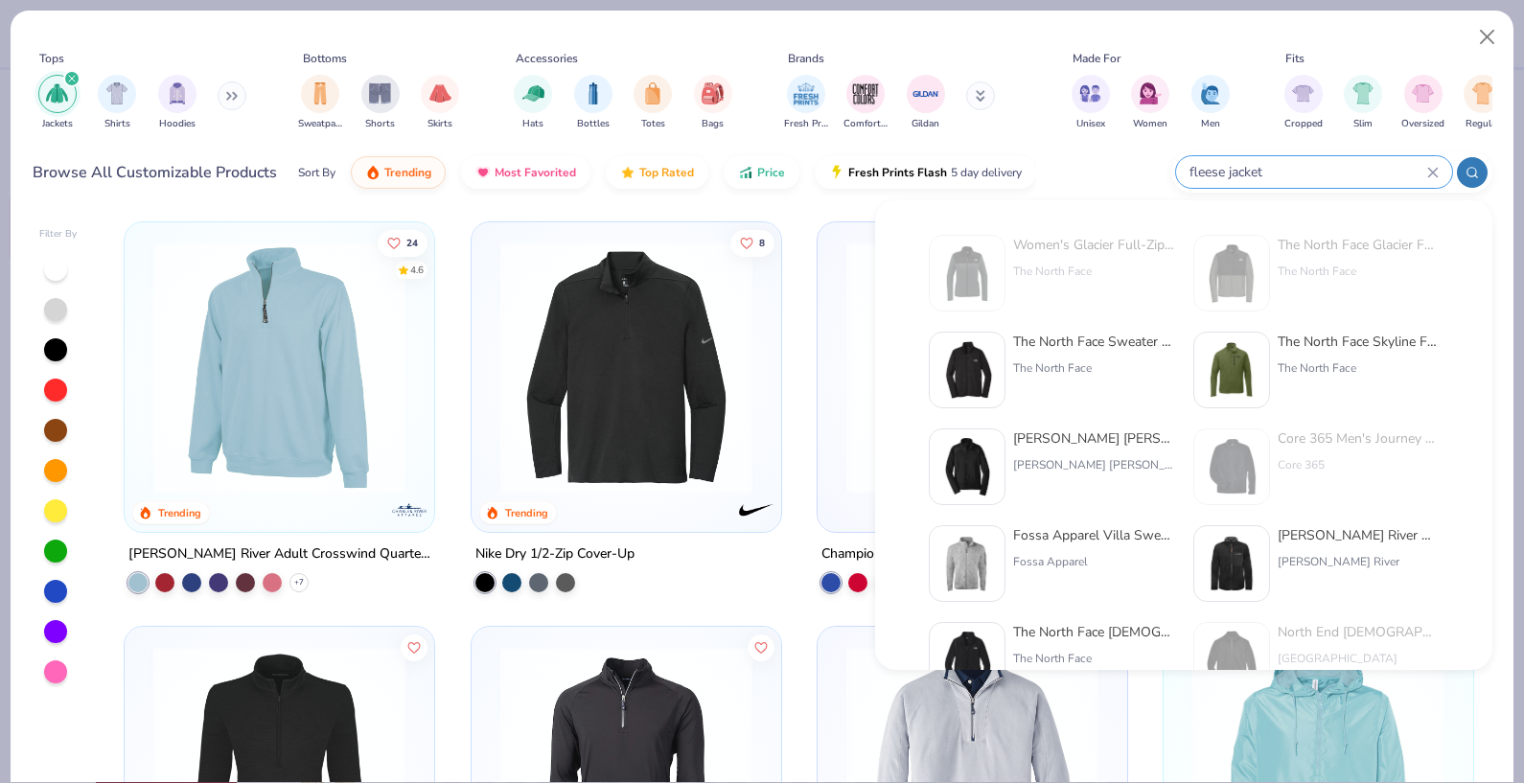
click at [1218, 171] on input "fleese jacket" at bounding box center [1308, 172] width 240 height 22
click at [1214, 169] on input "fleese jacket" at bounding box center [1308, 172] width 240 height 22
click at [1316, 169] on input "fleece jacket" at bounding box center [1308, 172] width 240 height 22
type input "fleece jacket"
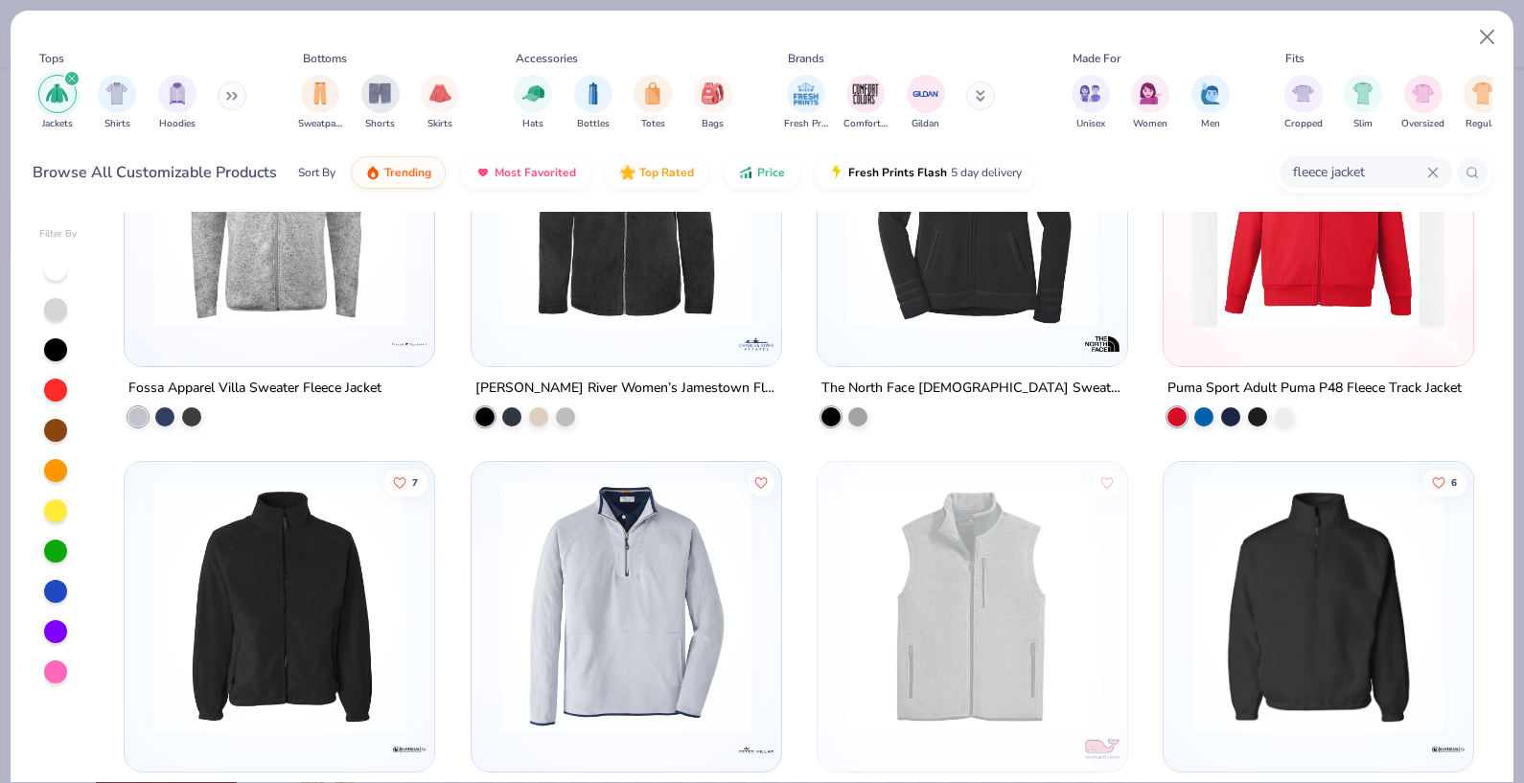
scroll to position [767, 0]
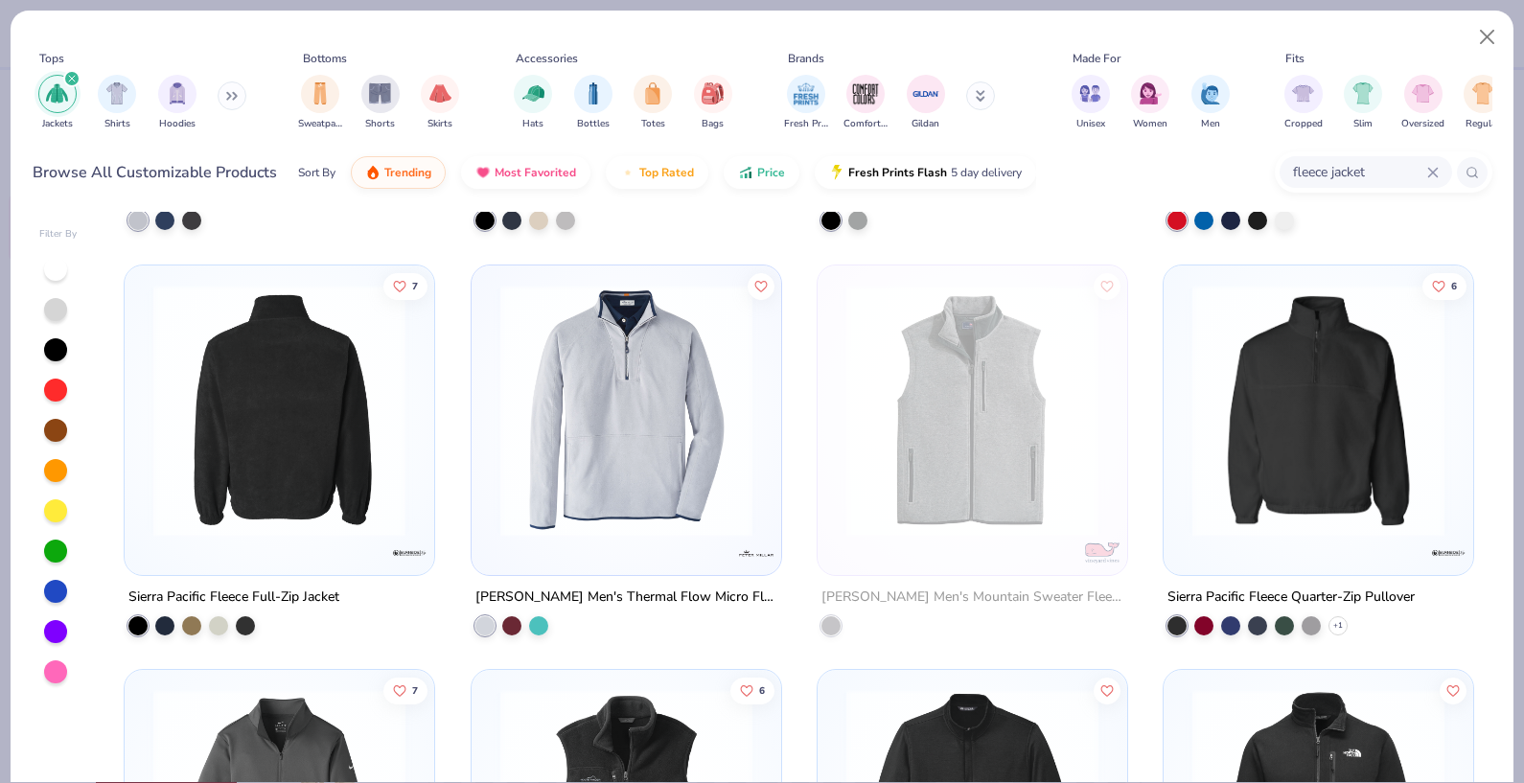
click at [301, 483] on img at bounding box center [279, 410] width 271 height 252
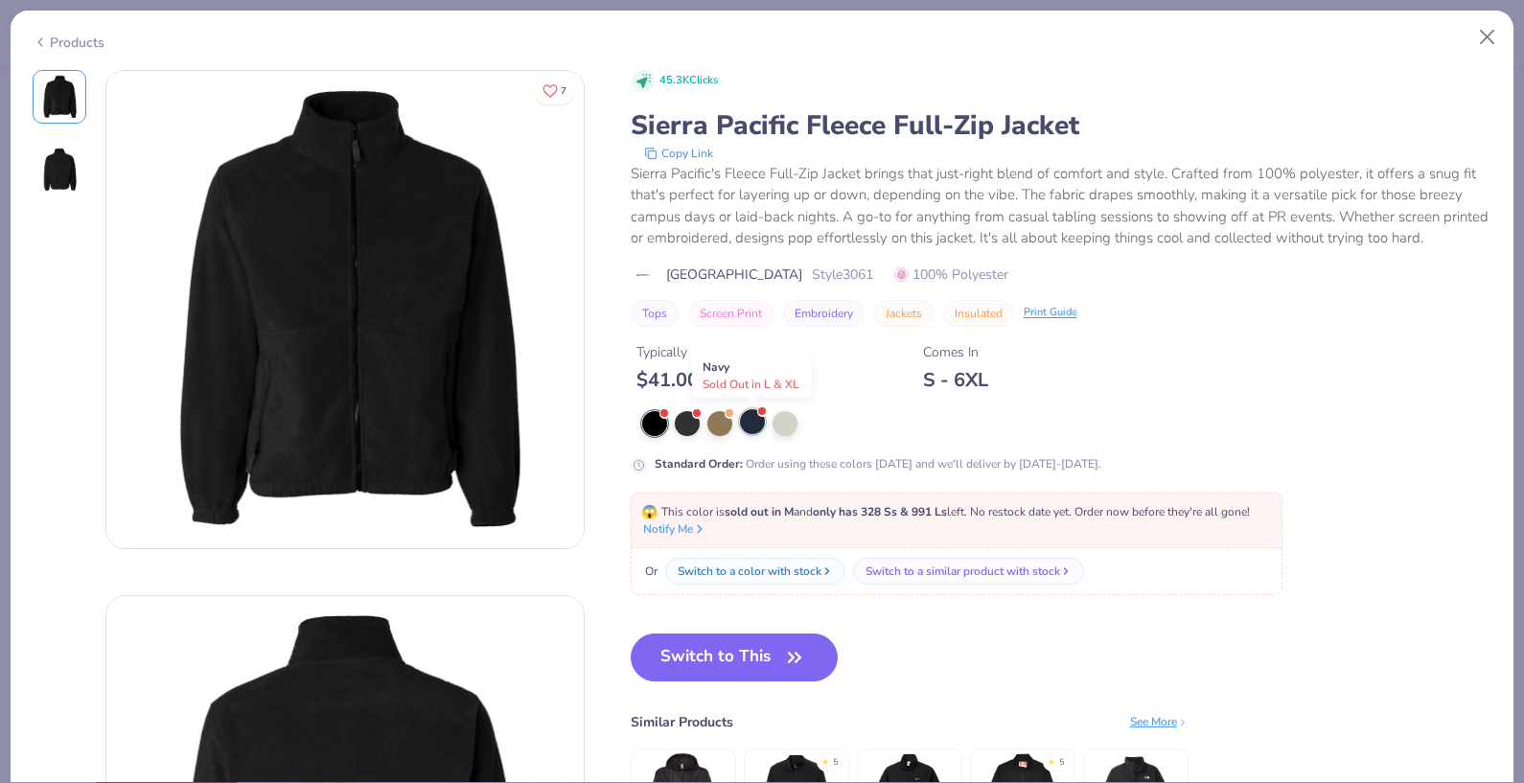
click at [746, 426] on div at bounding box center [752, 421] width 25 height 25
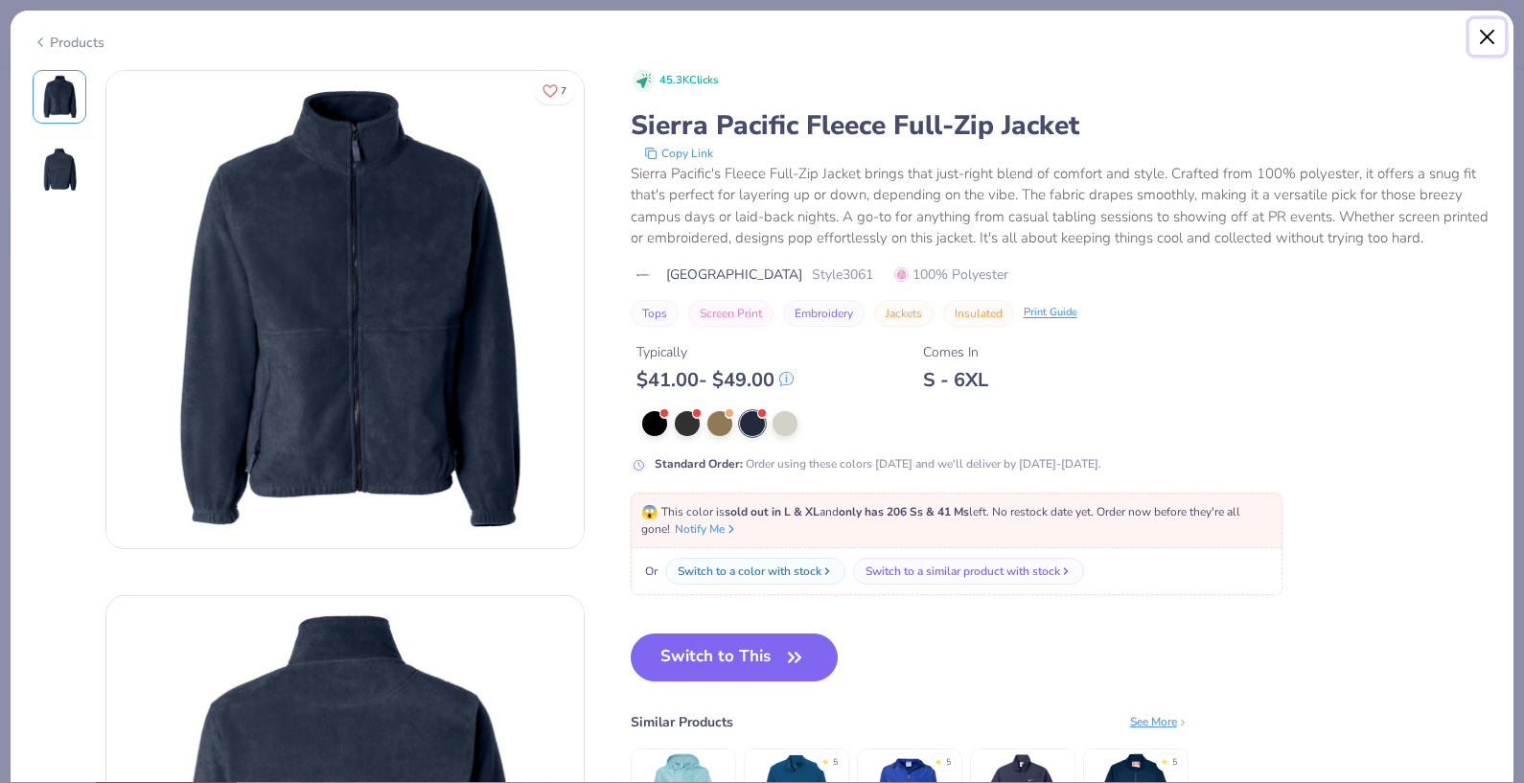
click at [1484, 25] on button "Close" at bounding box center [1487, 37] width 36 height 36
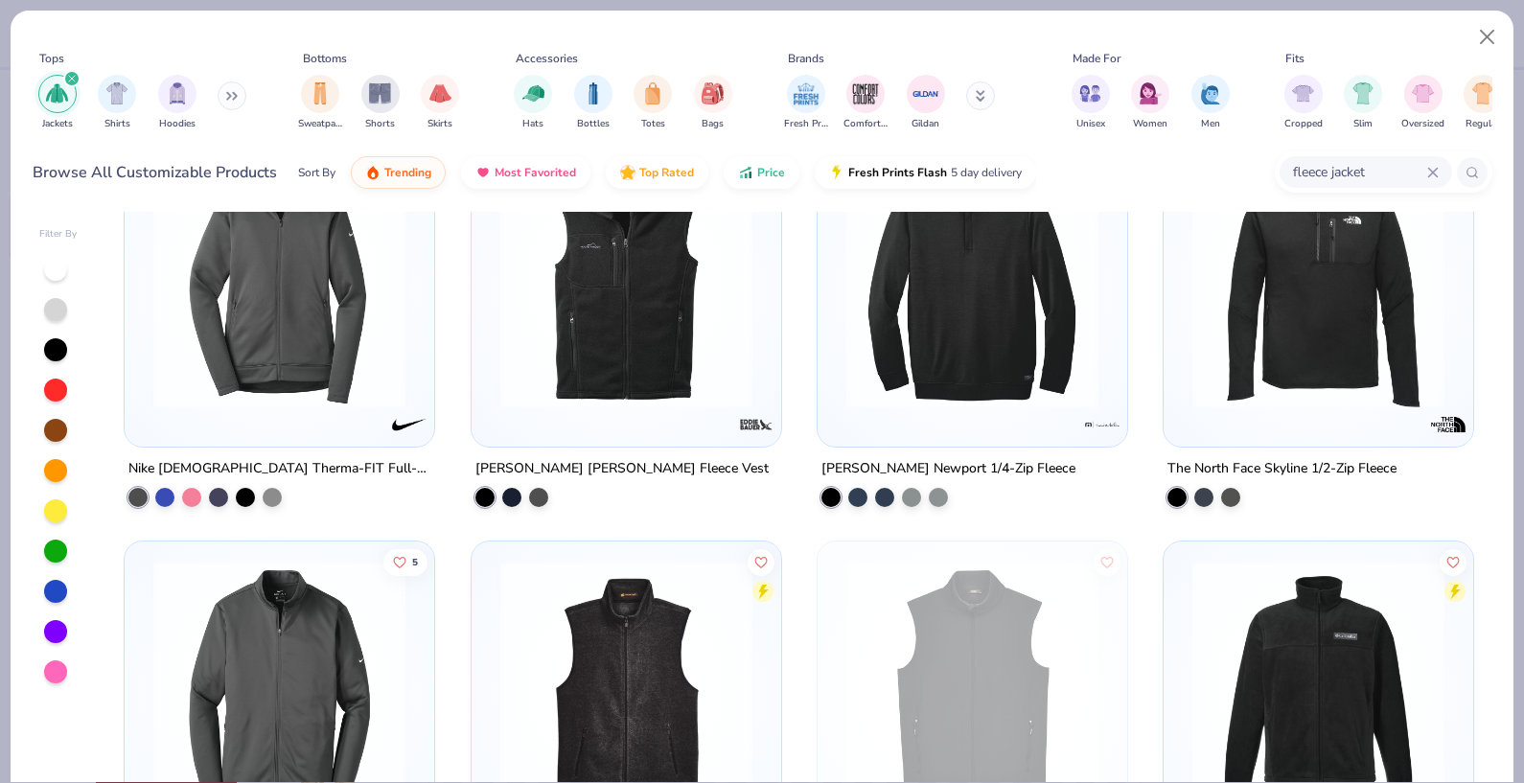
scroll to position [1534, 0]
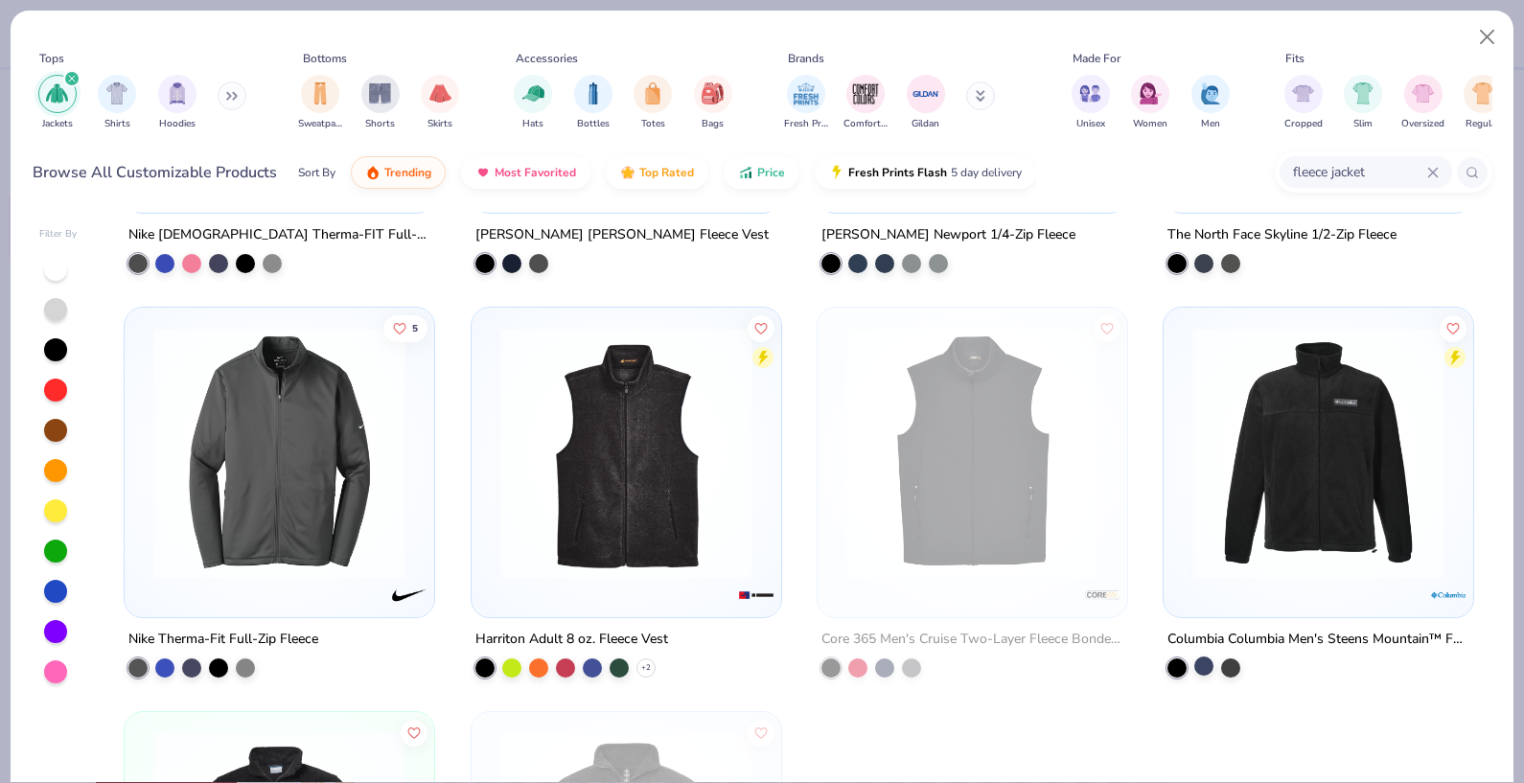
click at [1194, 672] on div at bounding box center [1203, 666] width 19 height 19
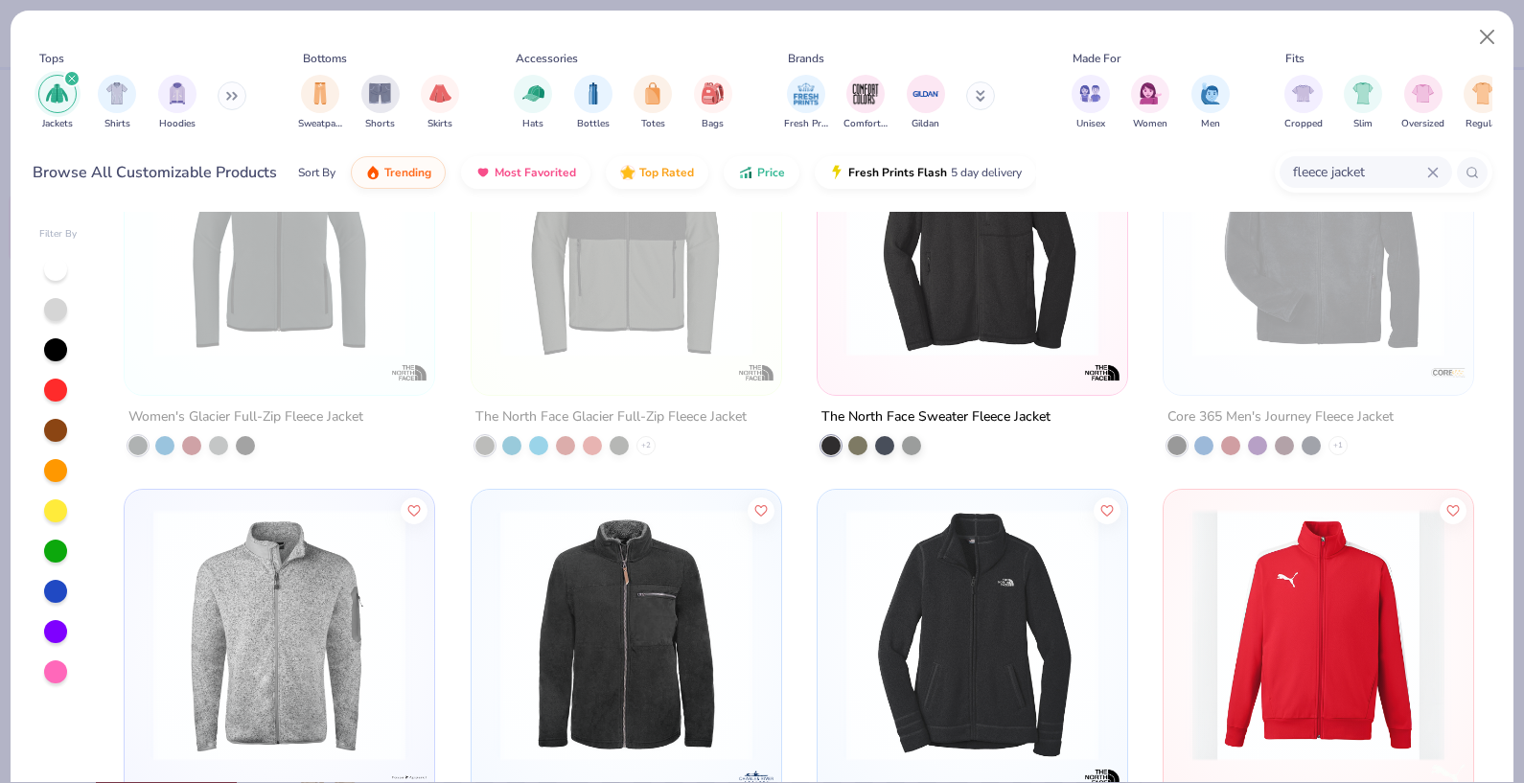
scroll to position [0, 0]
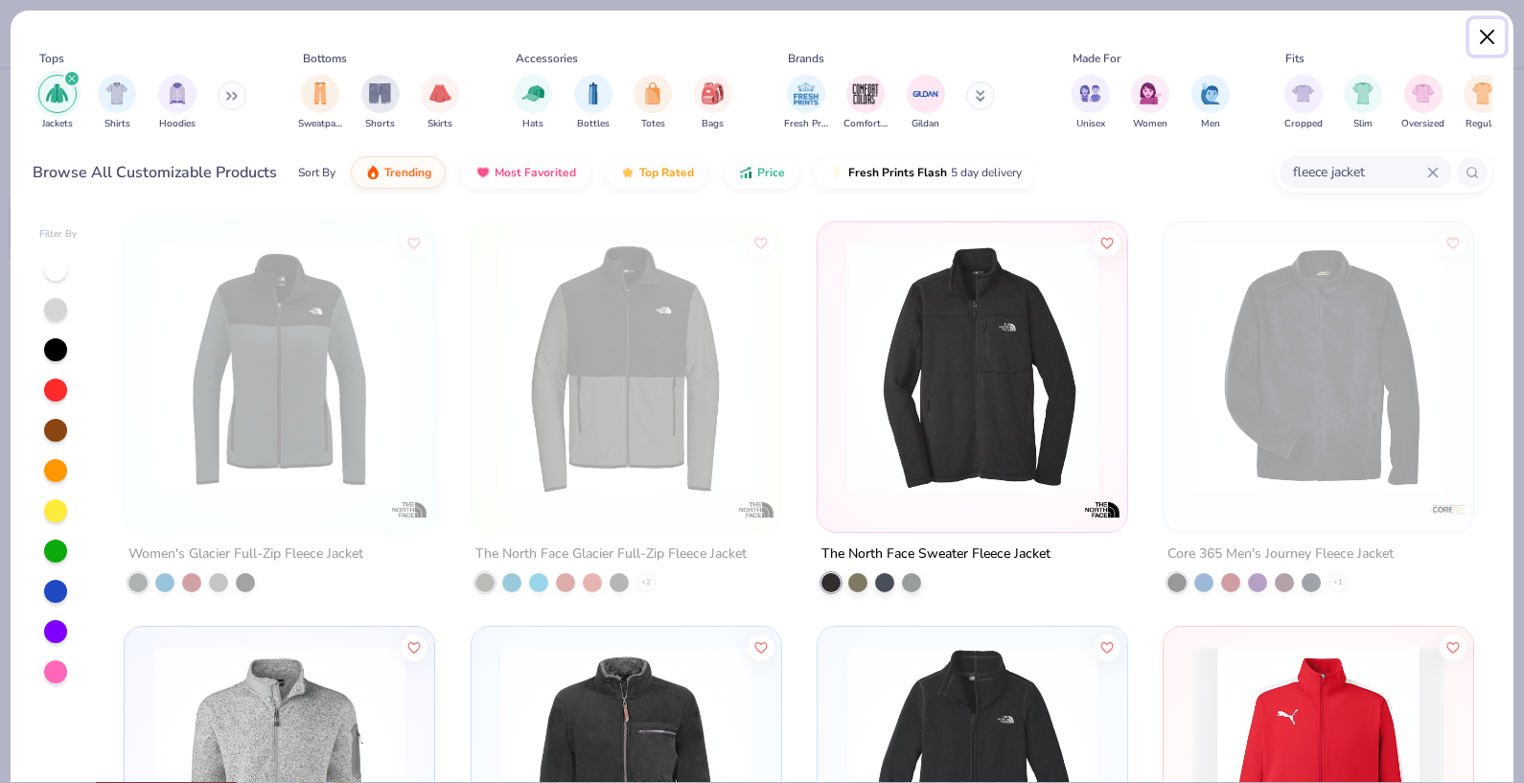
click at [1494, 29] on button "Close" at bounding box center [1487, 37] width 36 height 36
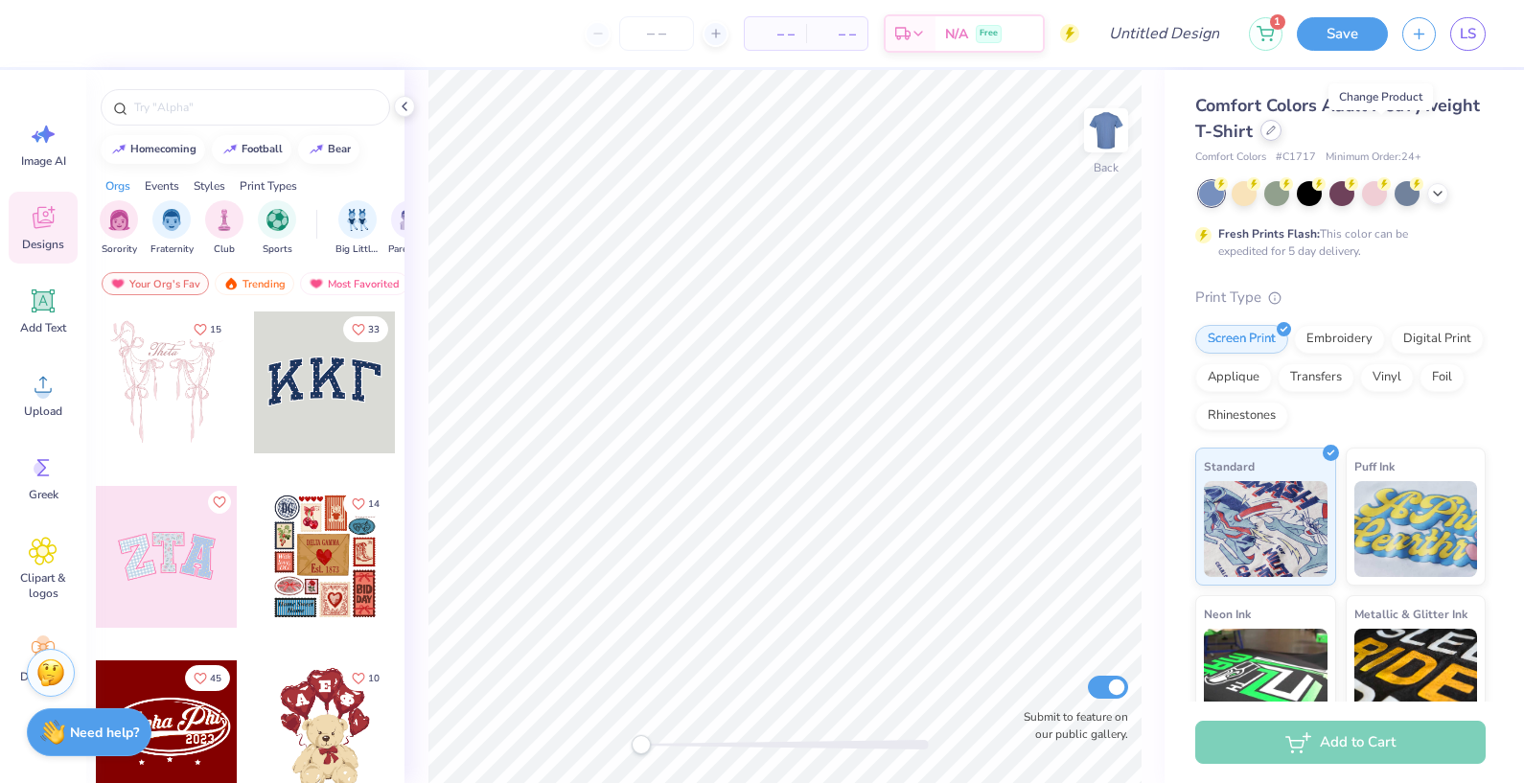
click at [1275, 132] on icon at bounding box center [1271, 131] width 8 height 8
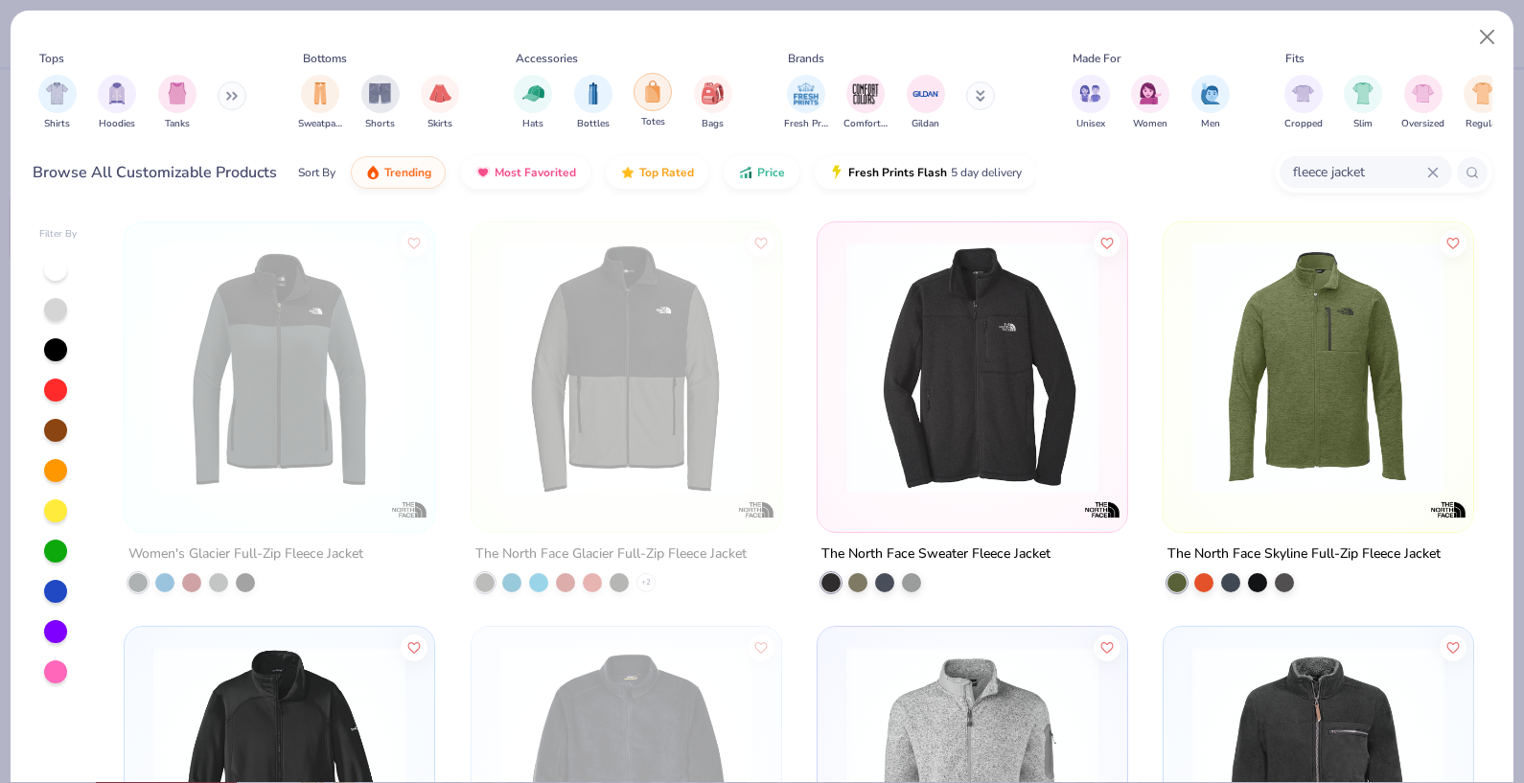
click at [644, 103] on img "filter for Totes" at bounding box center [652, 92] width 21 height 22
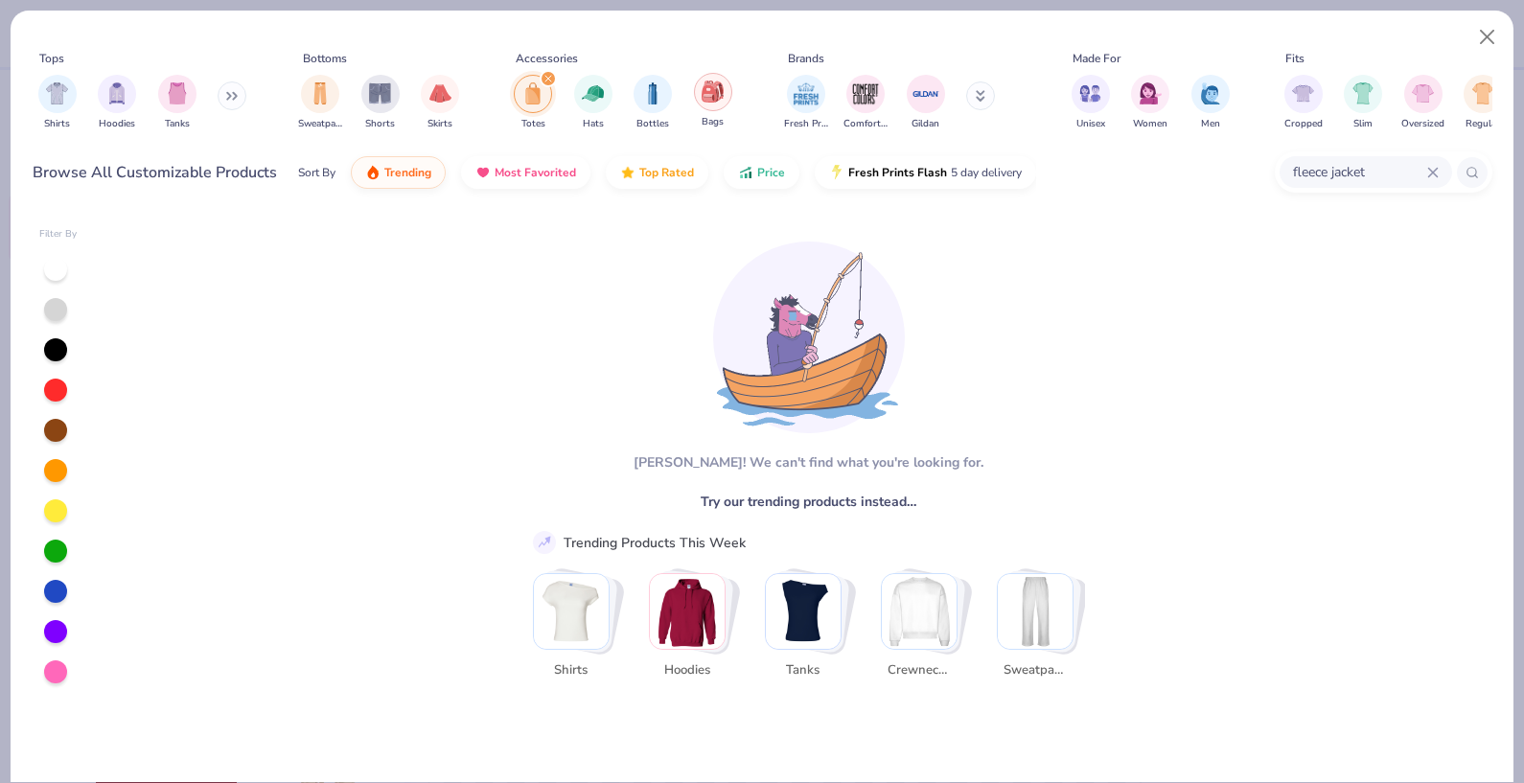
click at [701, 95] on div "filter for Bags" at bounding box center [713, 92] width 38 height 38
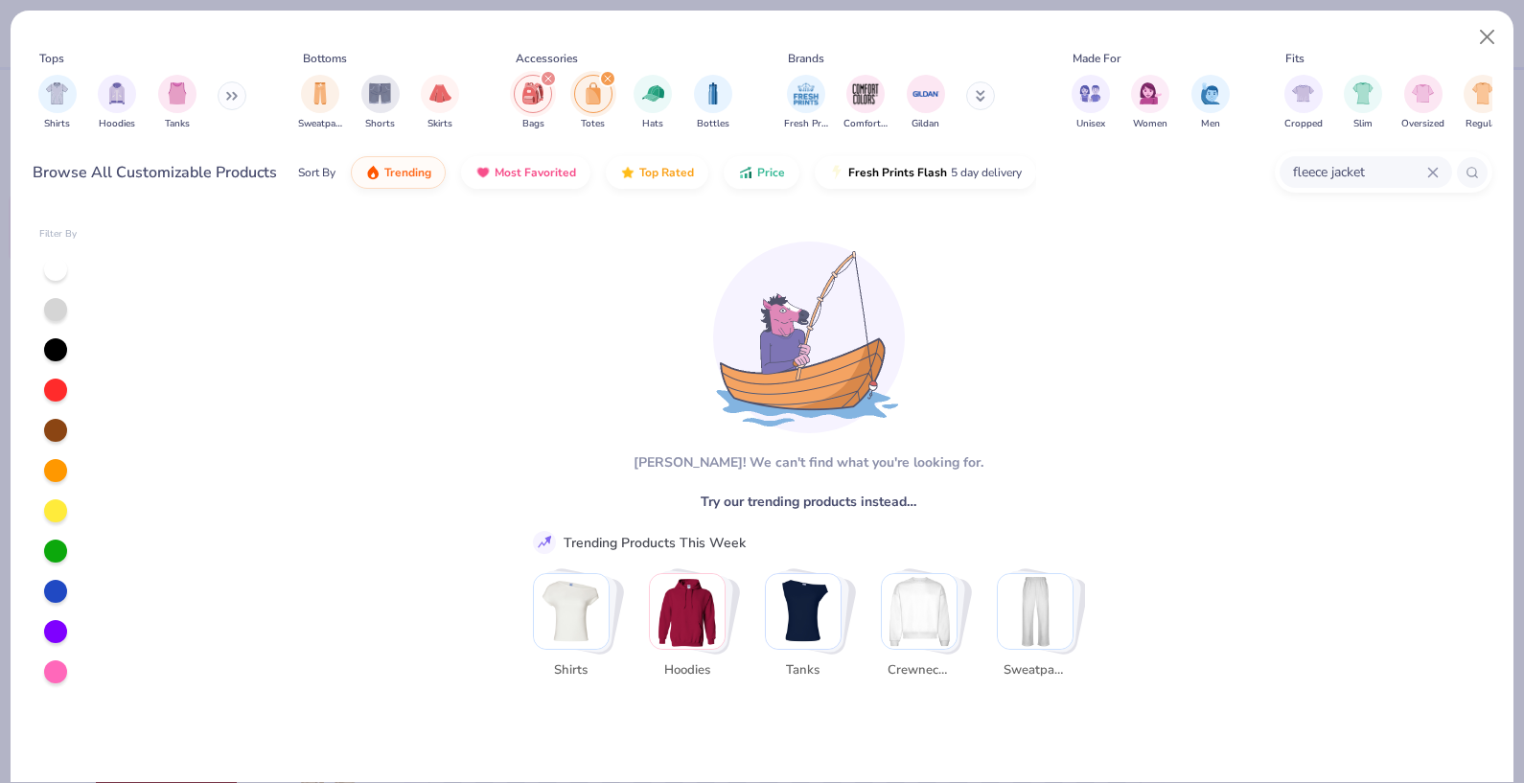
click at [599, 75] on div "filter for Totes" at bounding box center [607, 78] width 17 height 17
click at [543, 78] on div "filter for Bags" at bounding box center [548, 78] width 17 height 17
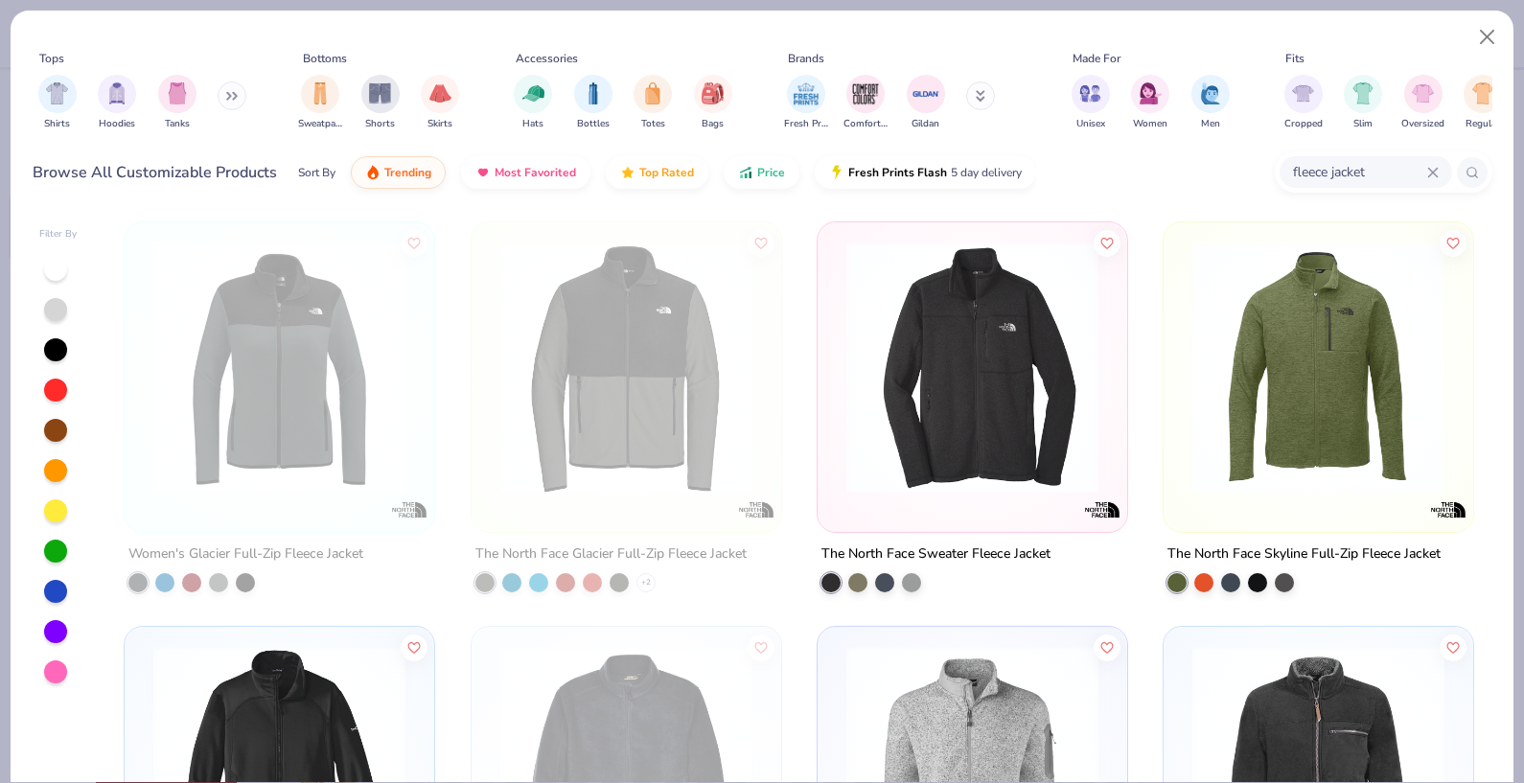
click at [228, 101] on button at bounding box center [232, 95] width 29 height 29
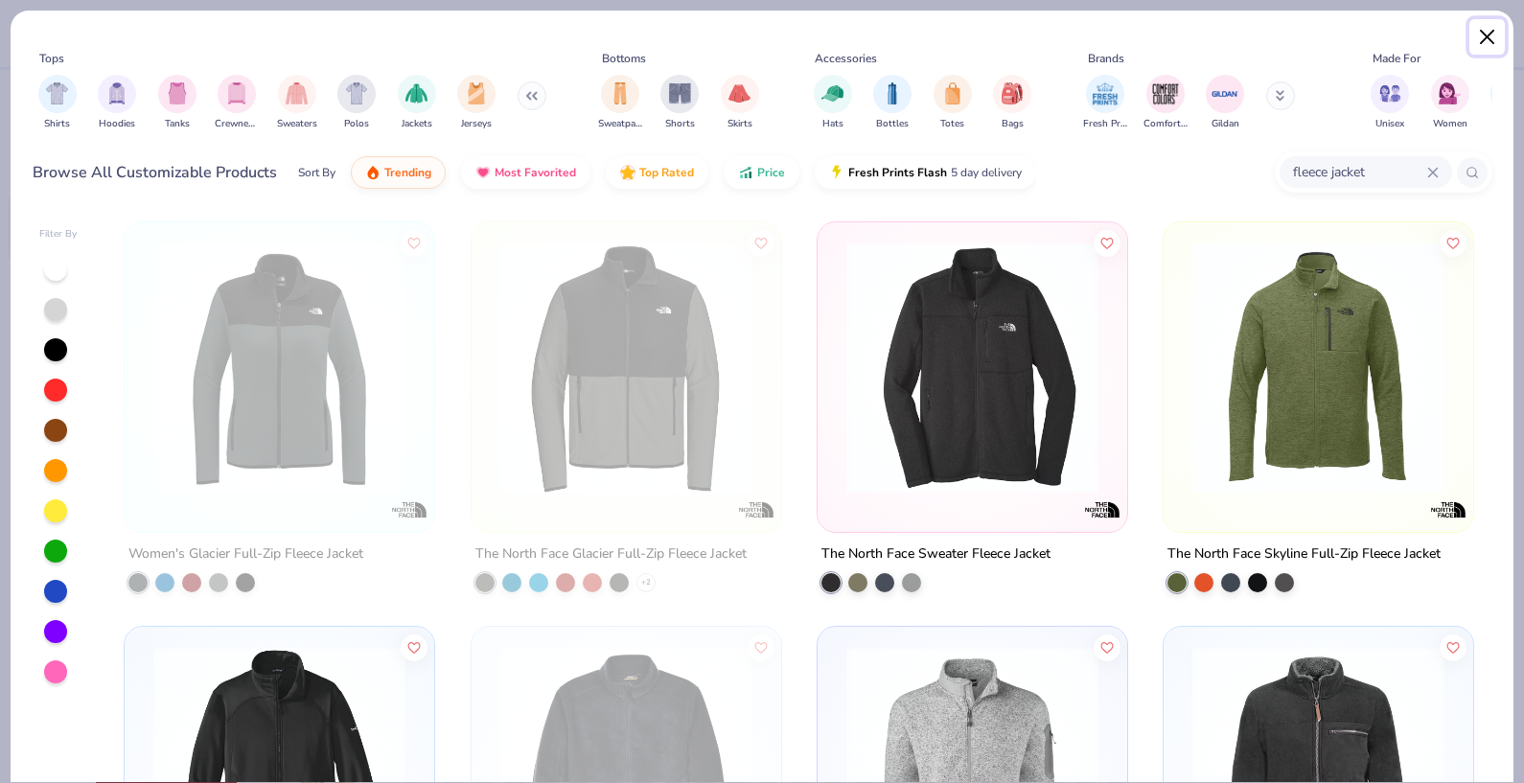
click at [1497, 38] on button "Close" at bounding box center [1487, 37] width 36 height 36
